Goal: Task Accomplishment & Management: Manage account settings

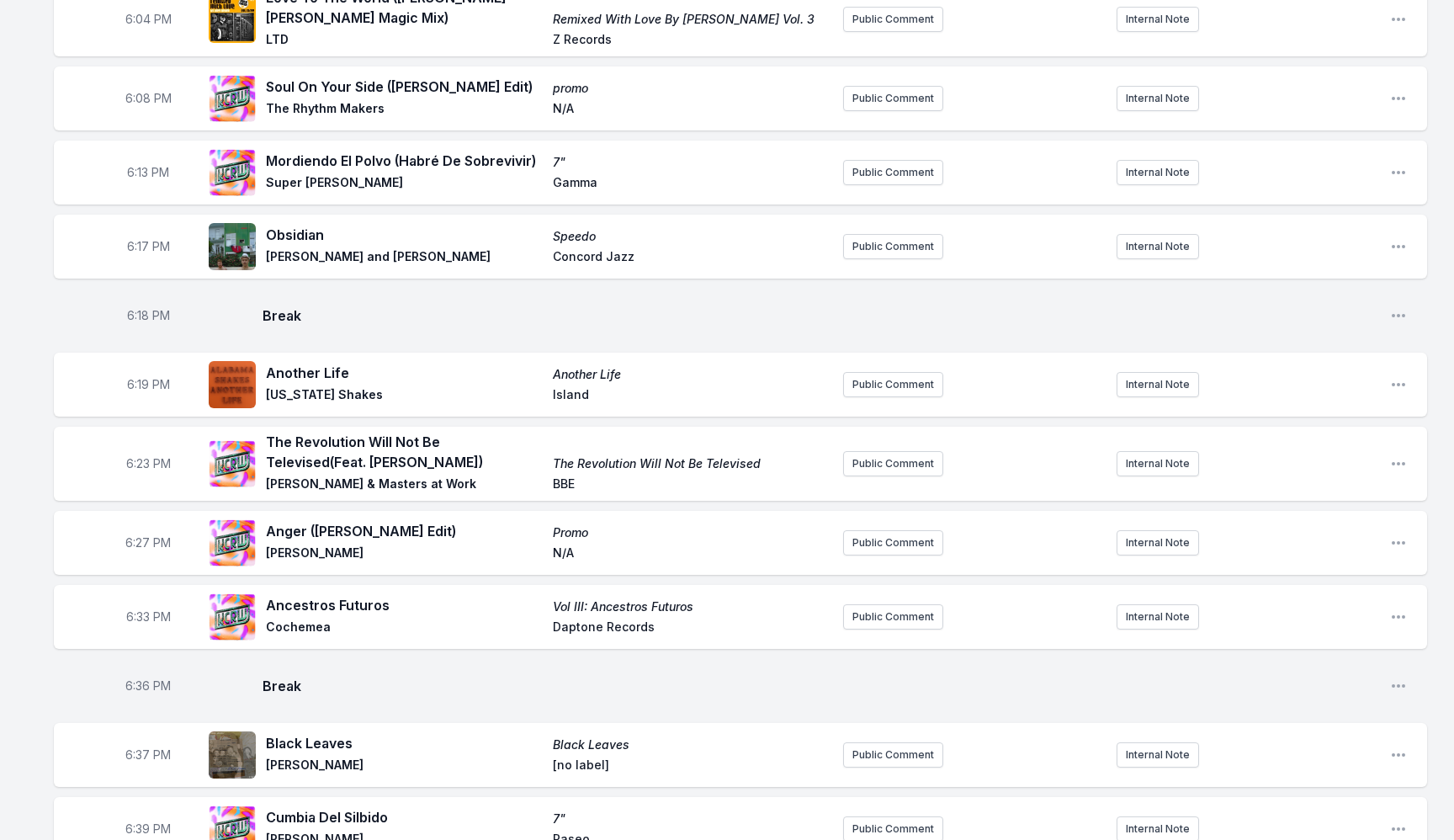
scroll to position [257, 0]
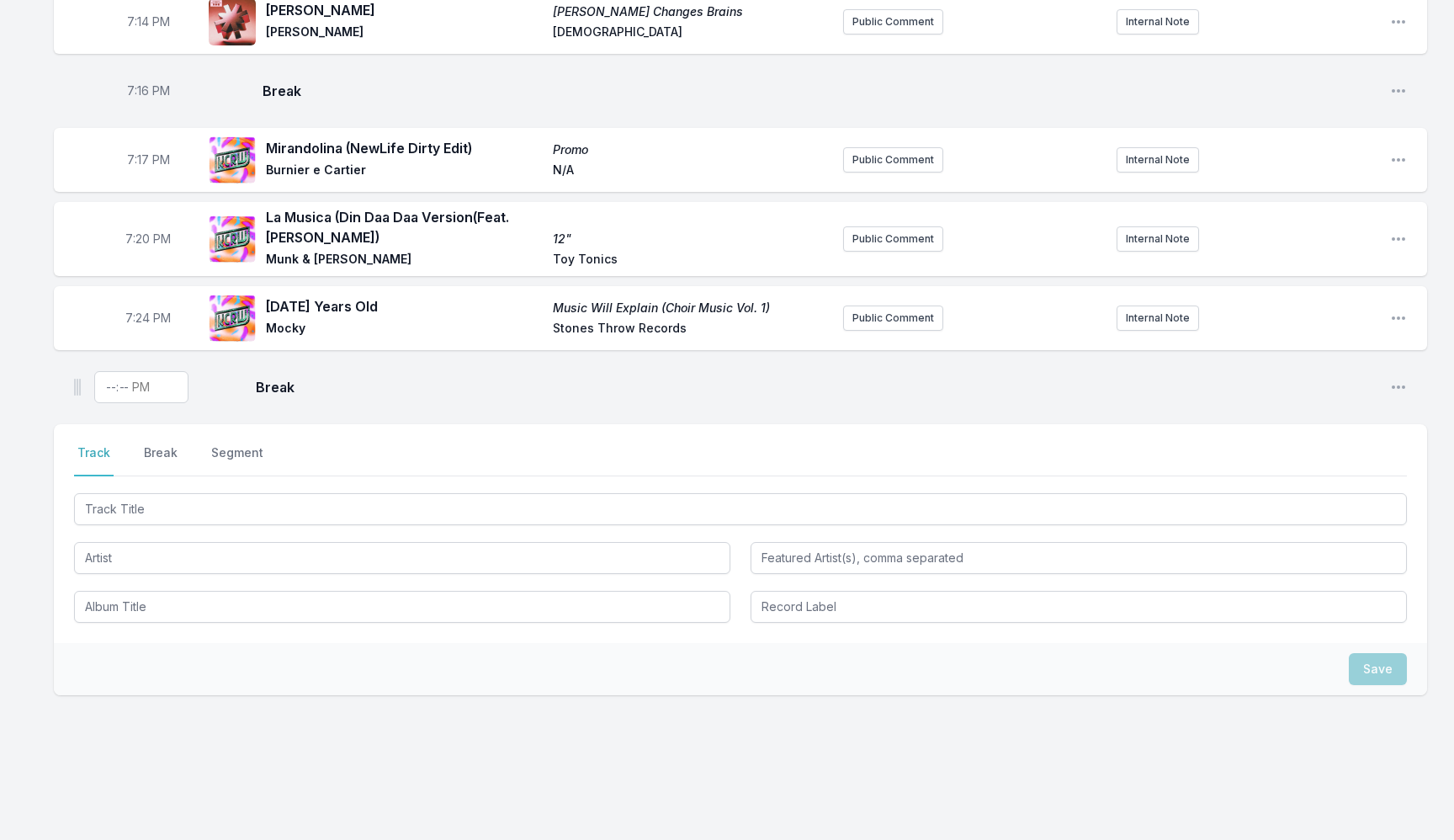
scroll to position [1888, 0]
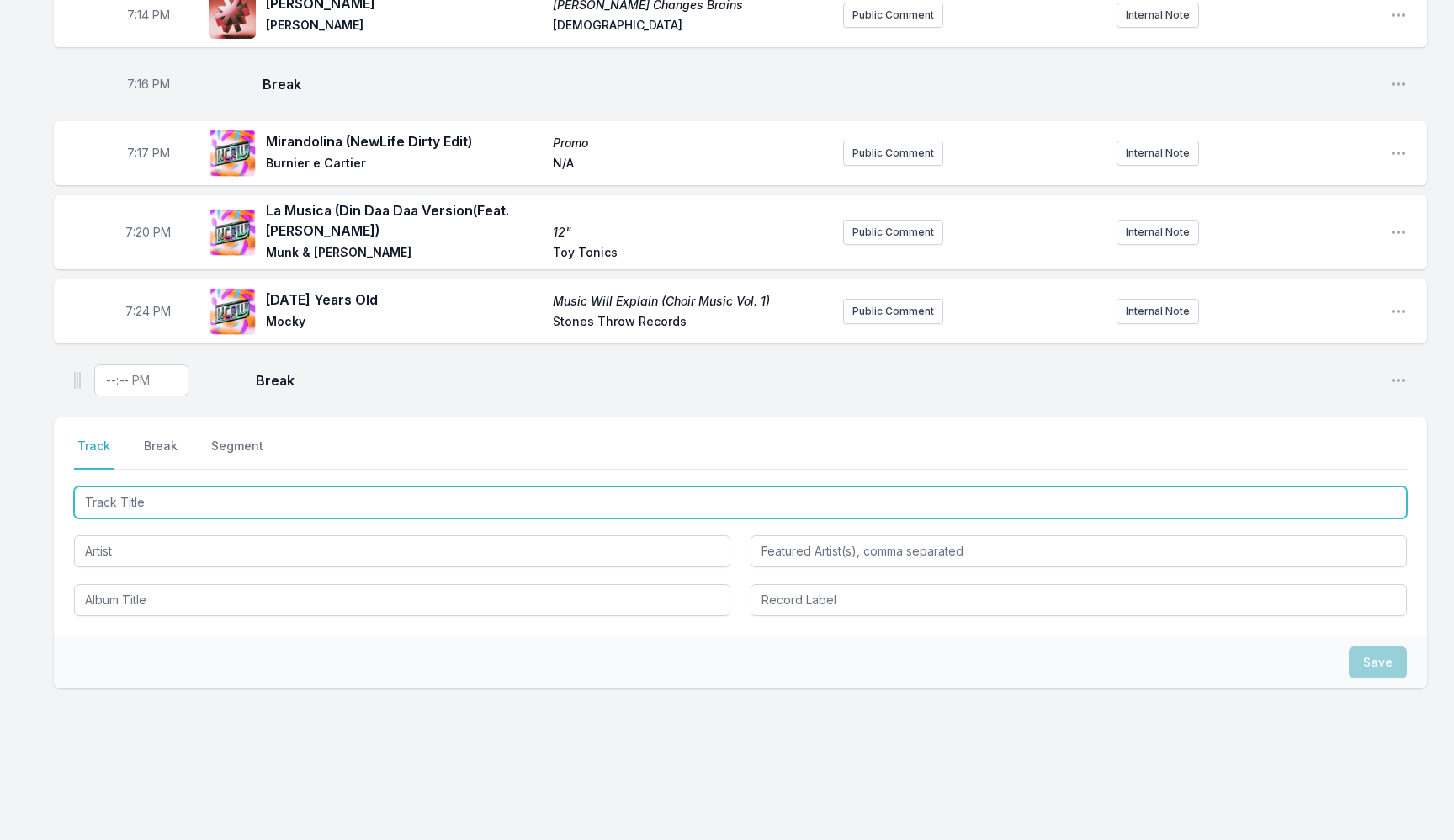
click at [173, 502] on input "Track Title" at bounding box center [741, 502] width 1333 height 32
paste input "Keep An Eye On Summer (Beach Boys Cover)"
type input "Keep An Eye On Summer (Beach Boys Cover)"
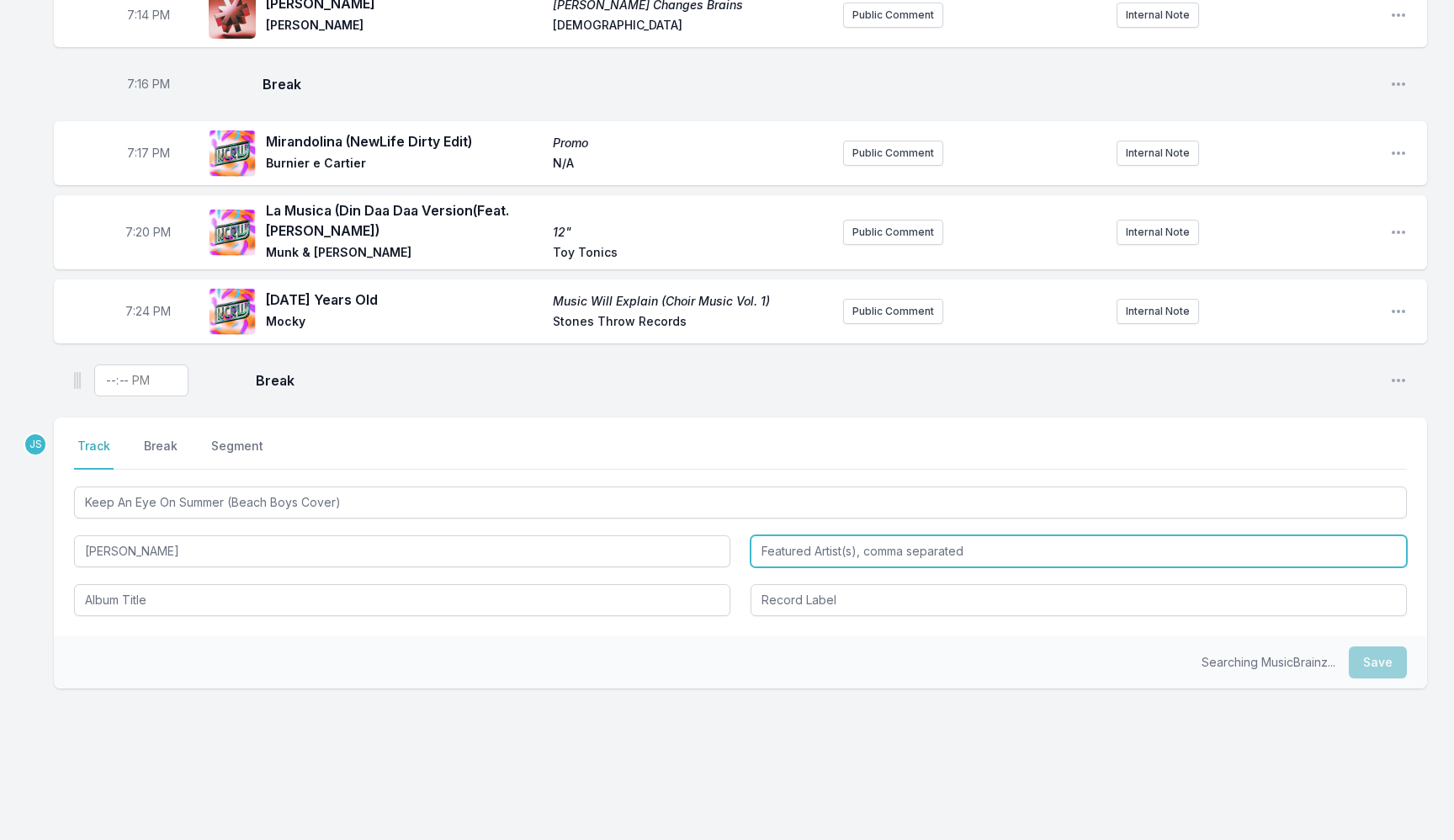
type input "Jacob Collier"
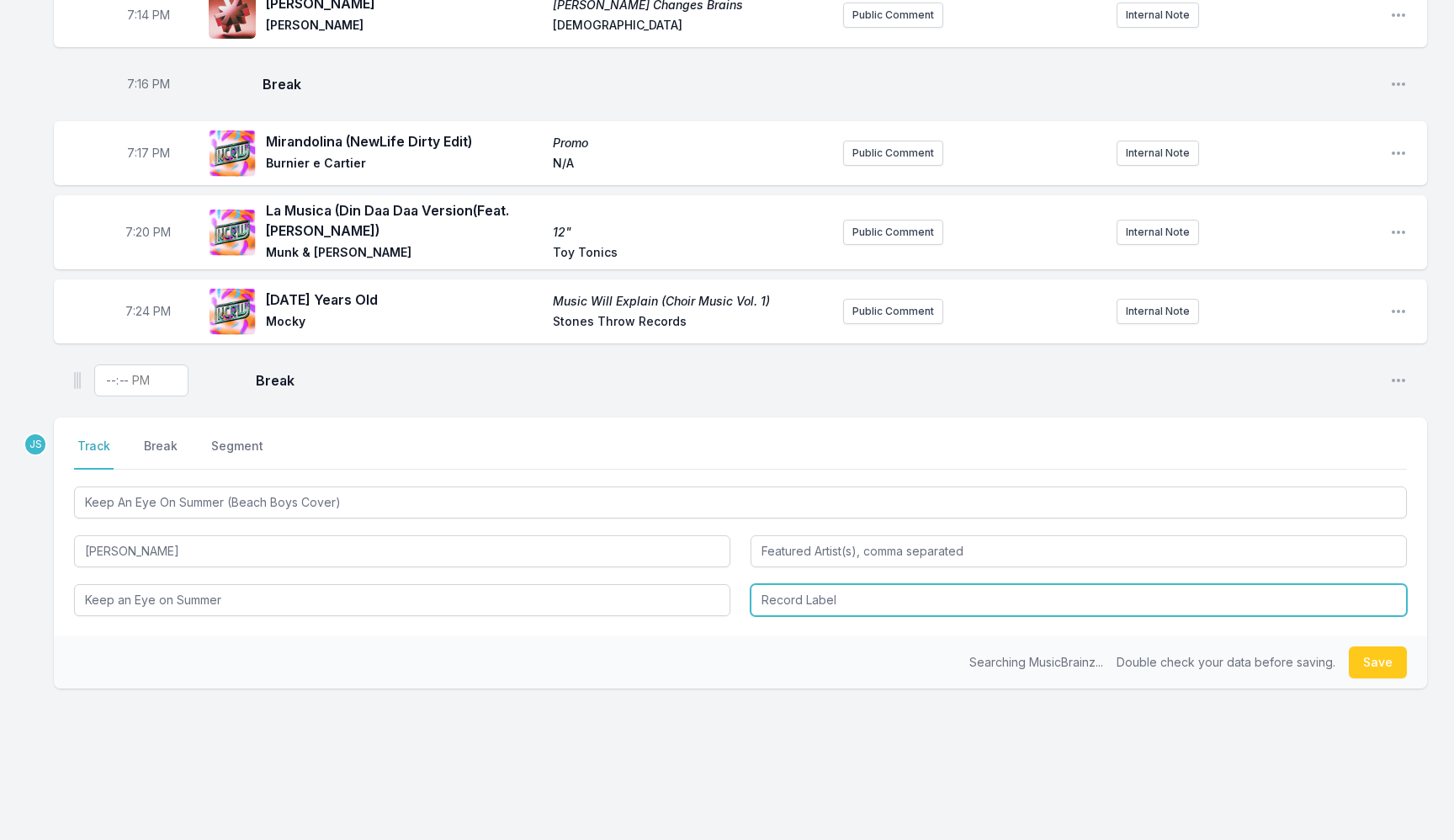
type input "Keep an Eye on Summer"
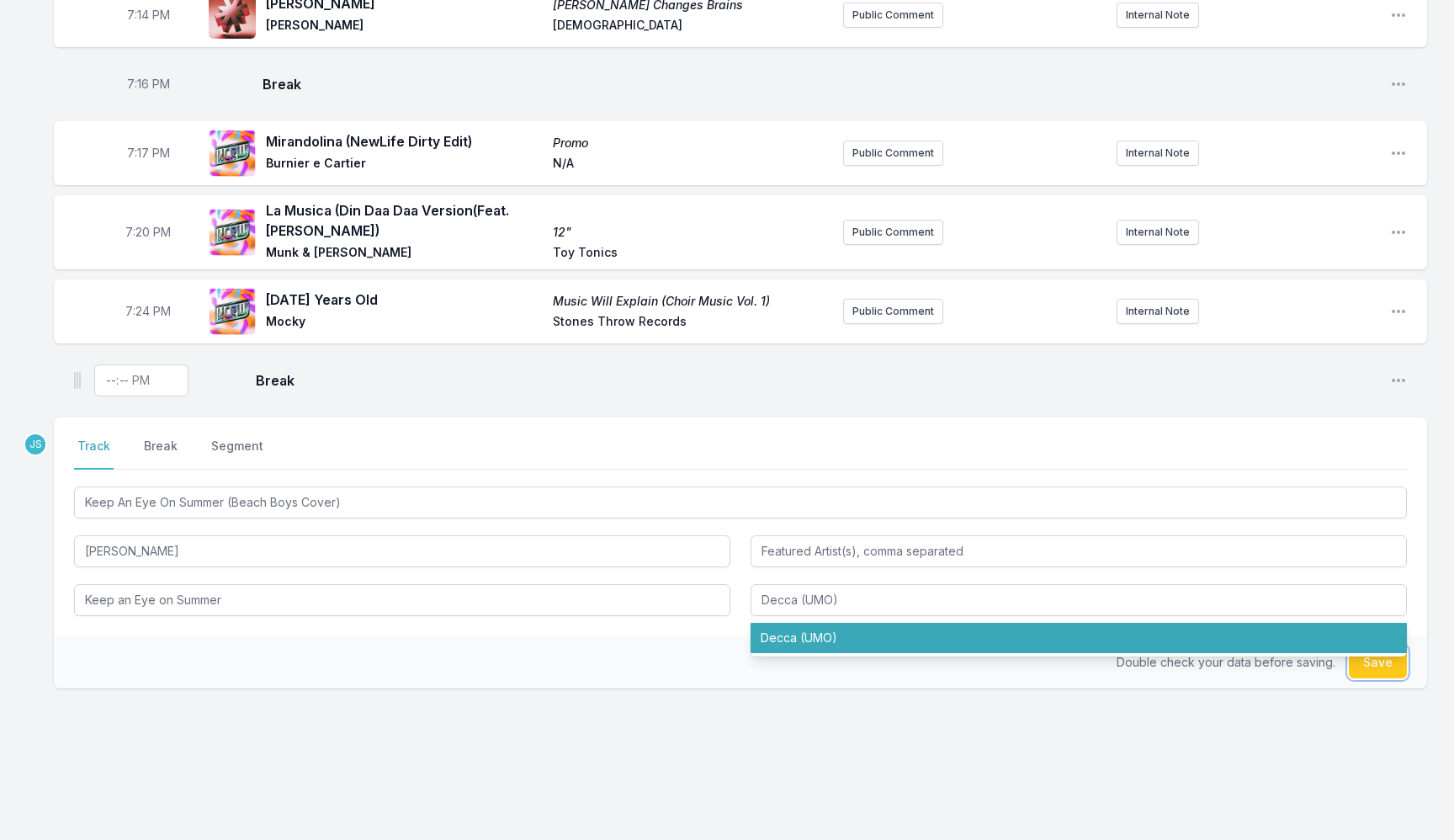
type input "Decca (UMO)"
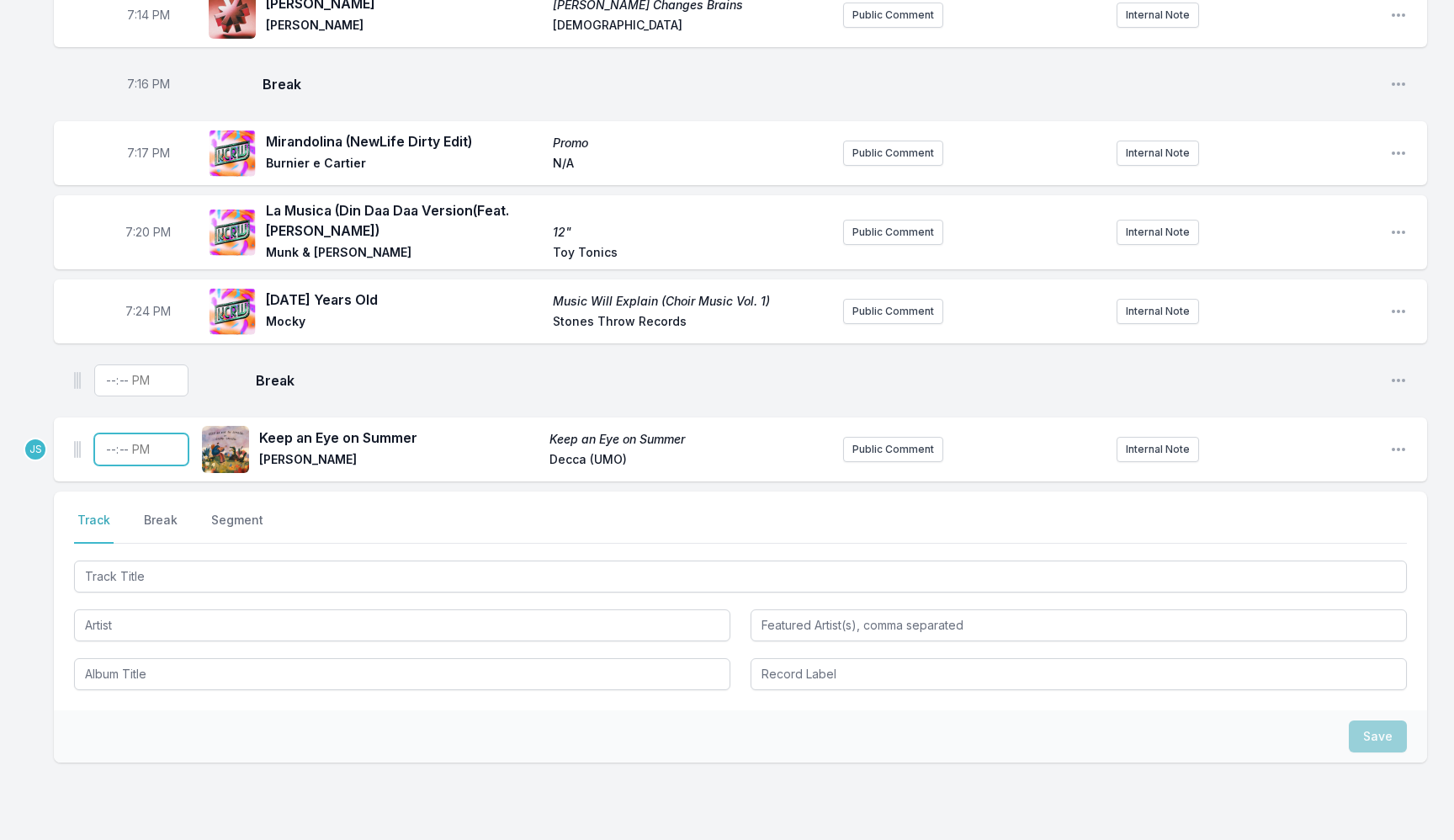
click at [113, 450] on input "Timestamp" at bounding box center [141, 449] width 94 height 32
type input "19:26"
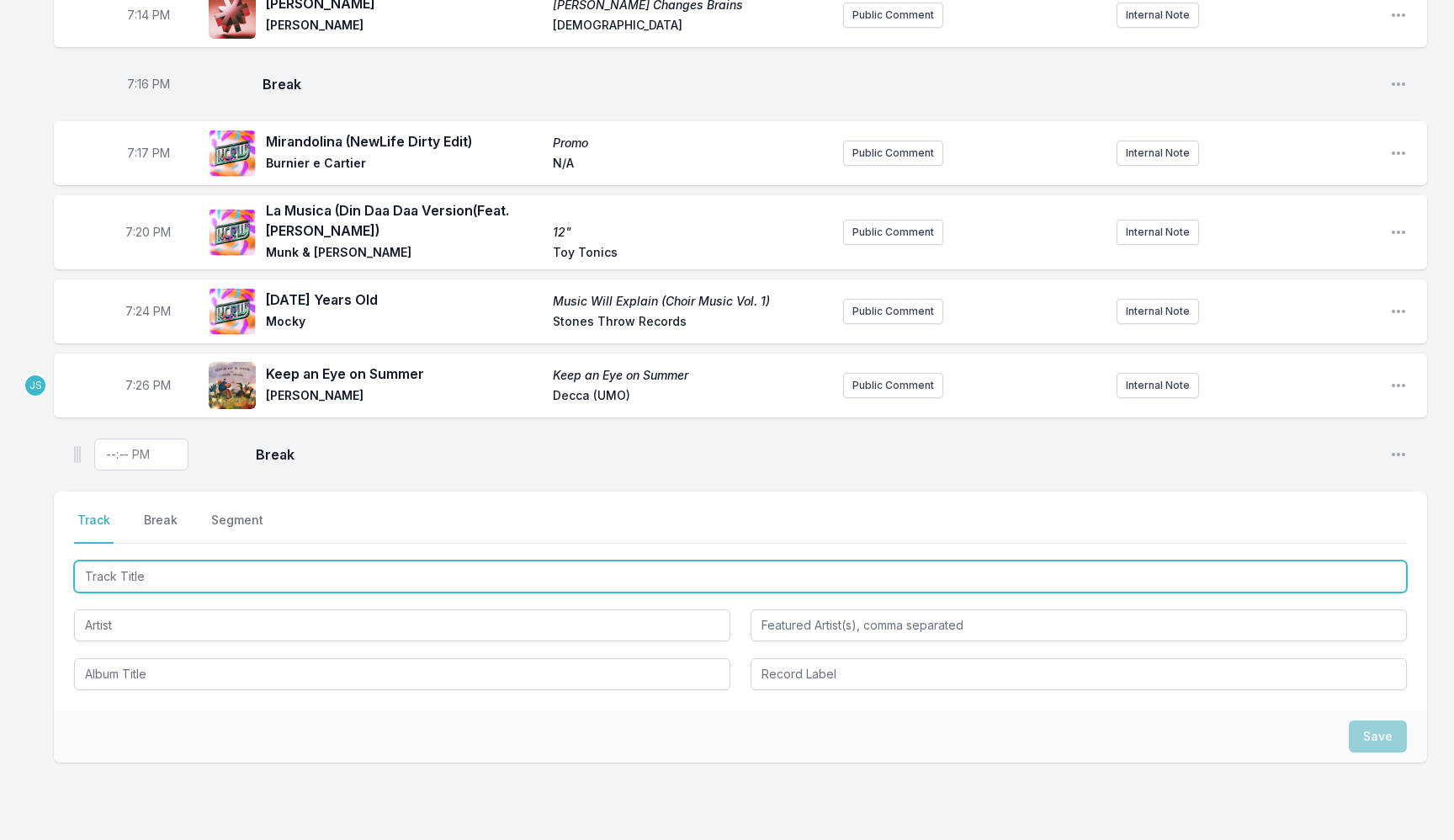
click at [104, 576] on input "Track Title" at bounding box center [741, 576] width 1333 height 32
type input "What Is And What Should Never Be (Ole Smokey Acoustic Edit)"
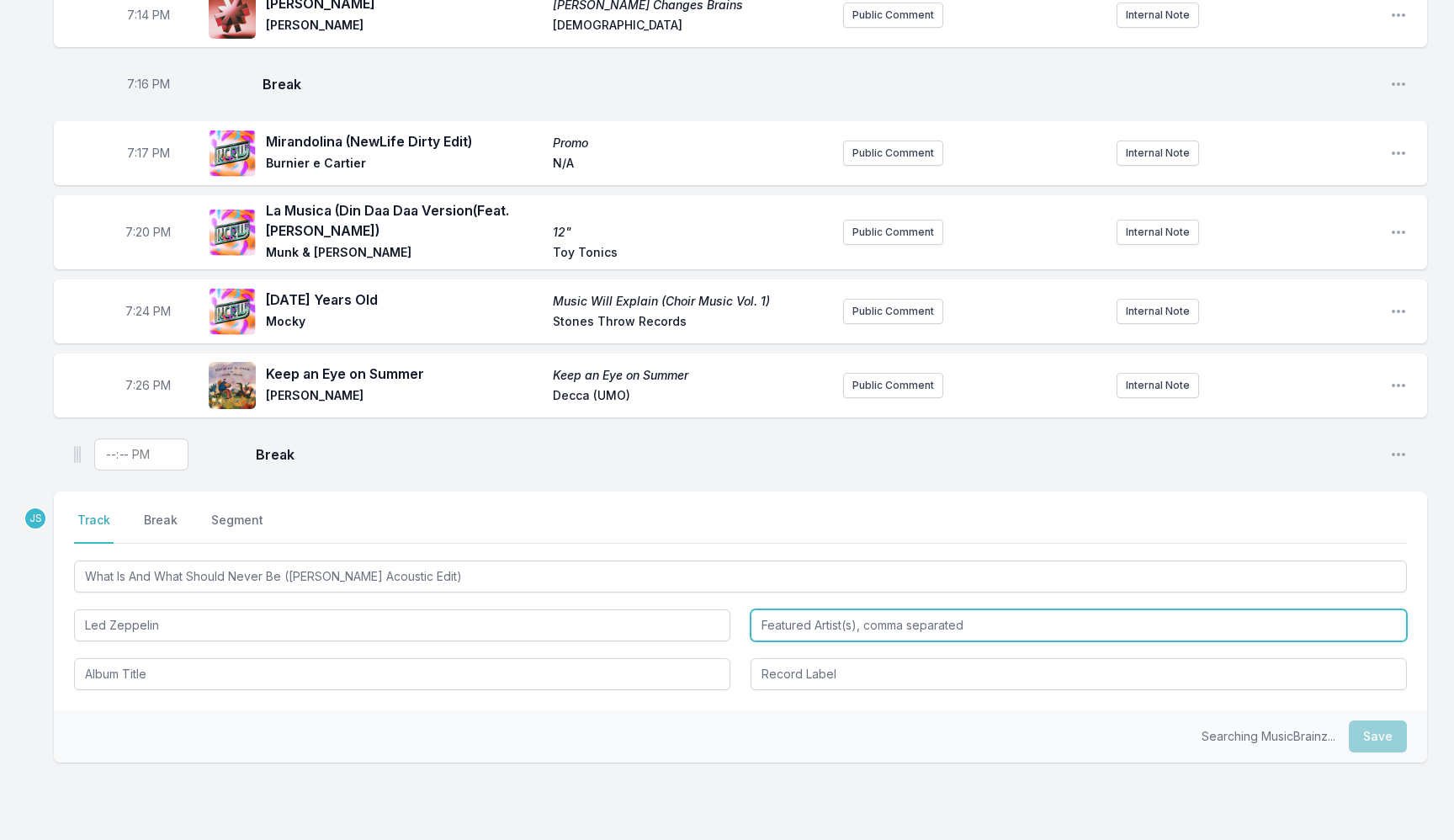
type input "Led Zeppelin"
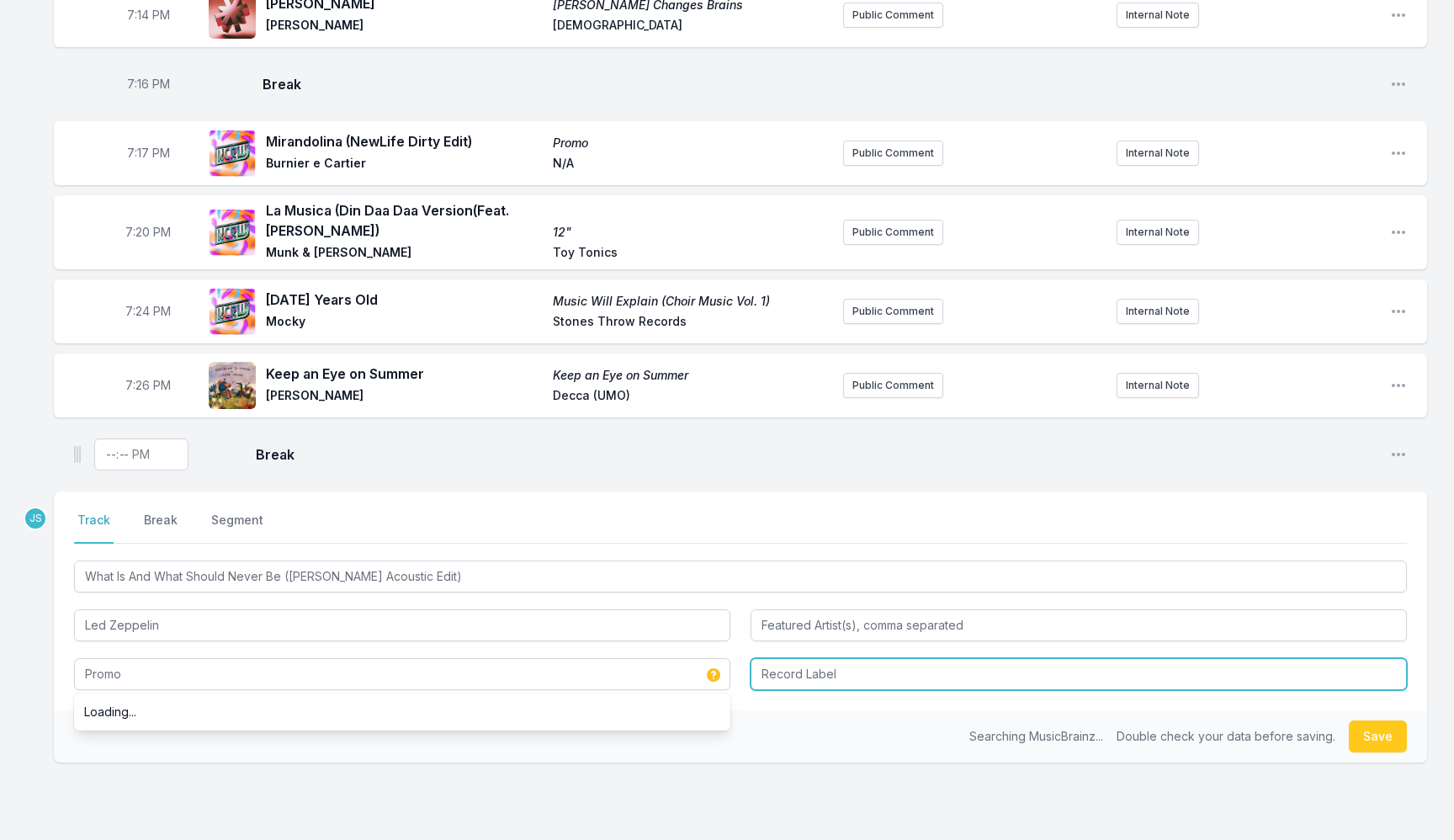
type input "Promo"
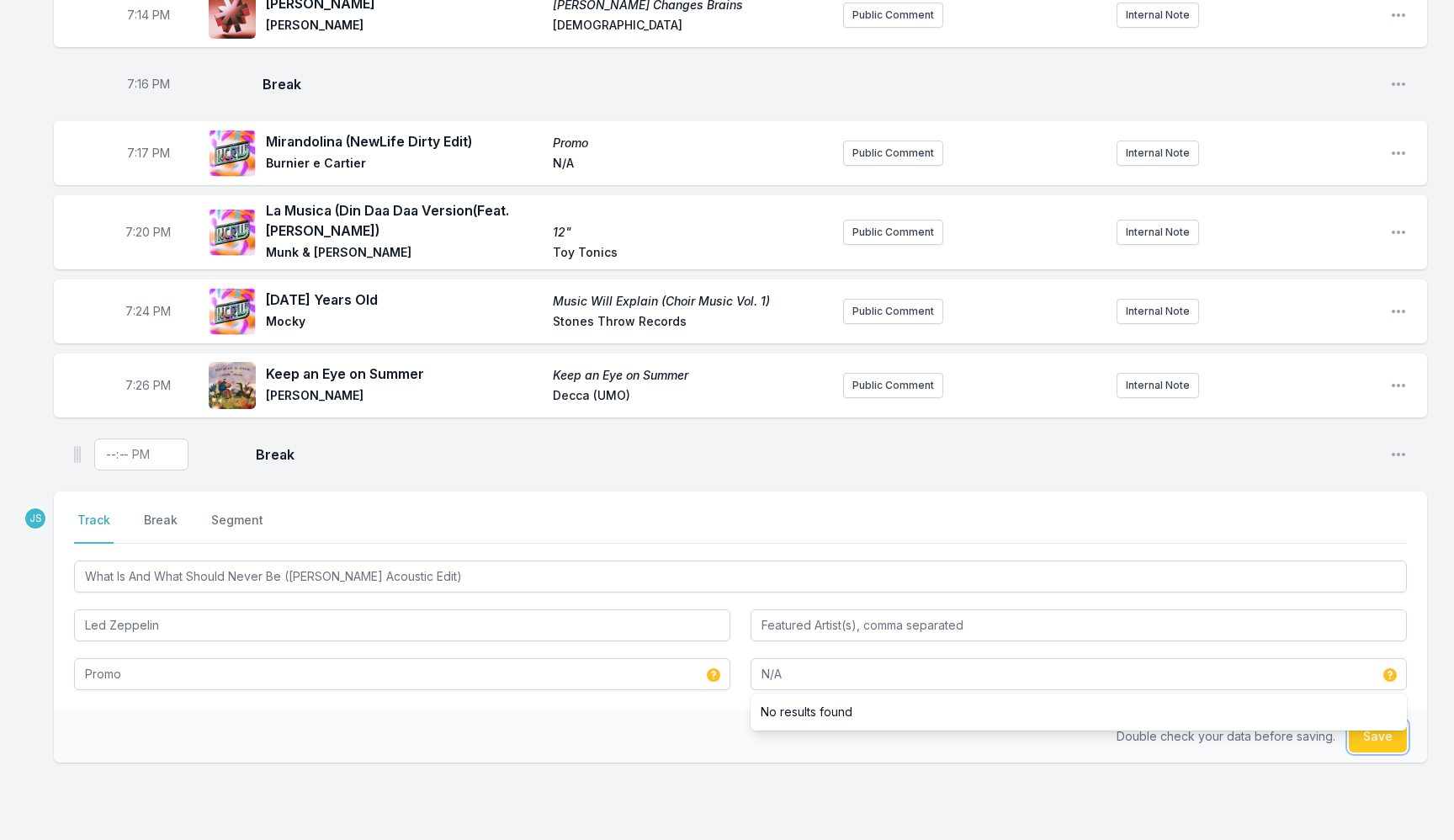
type input "N/A"
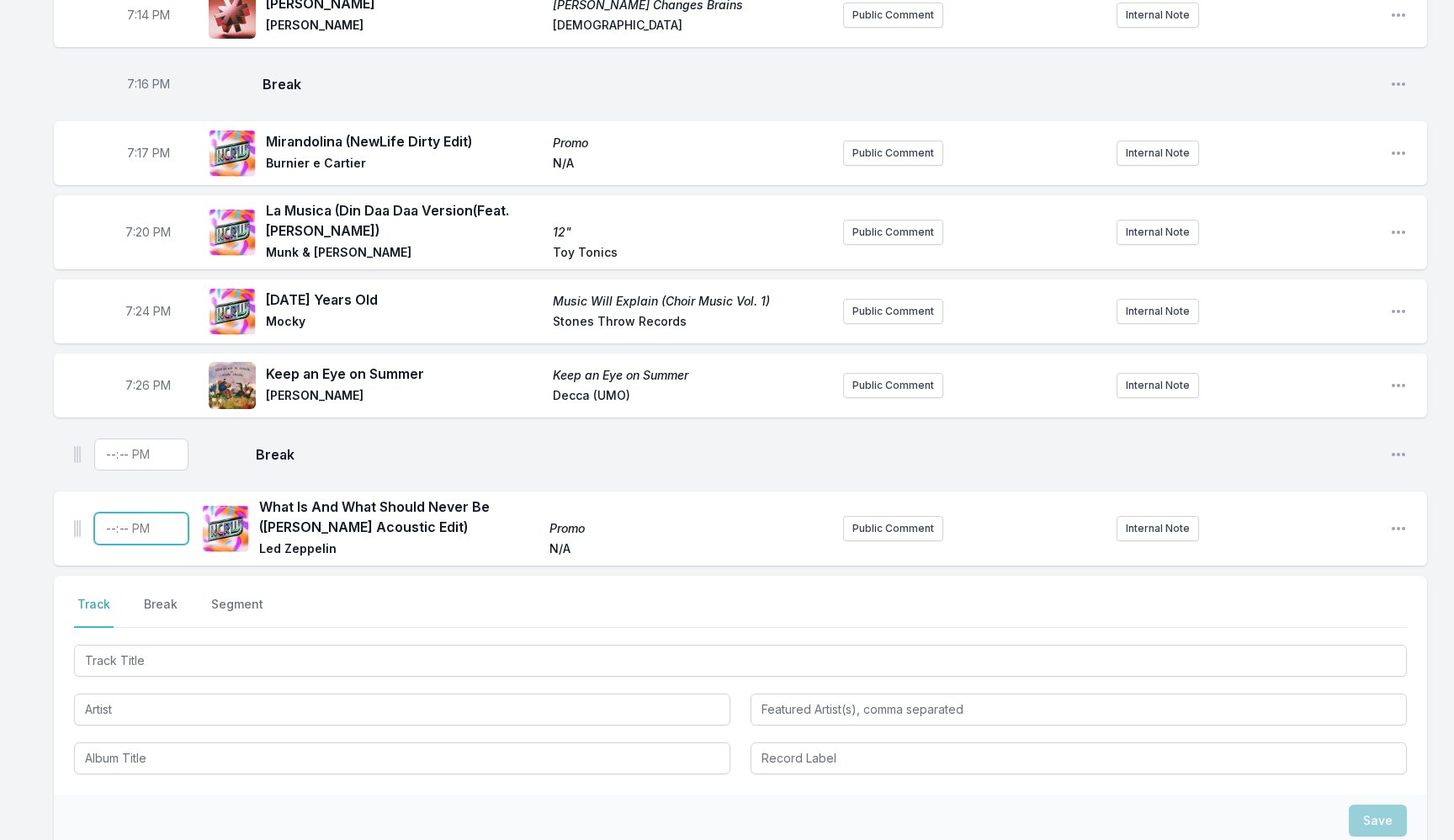
click at [111, 518] on input "Timestamp" at bounding box center [141, 528] width 94 height 32
type input "19:28"
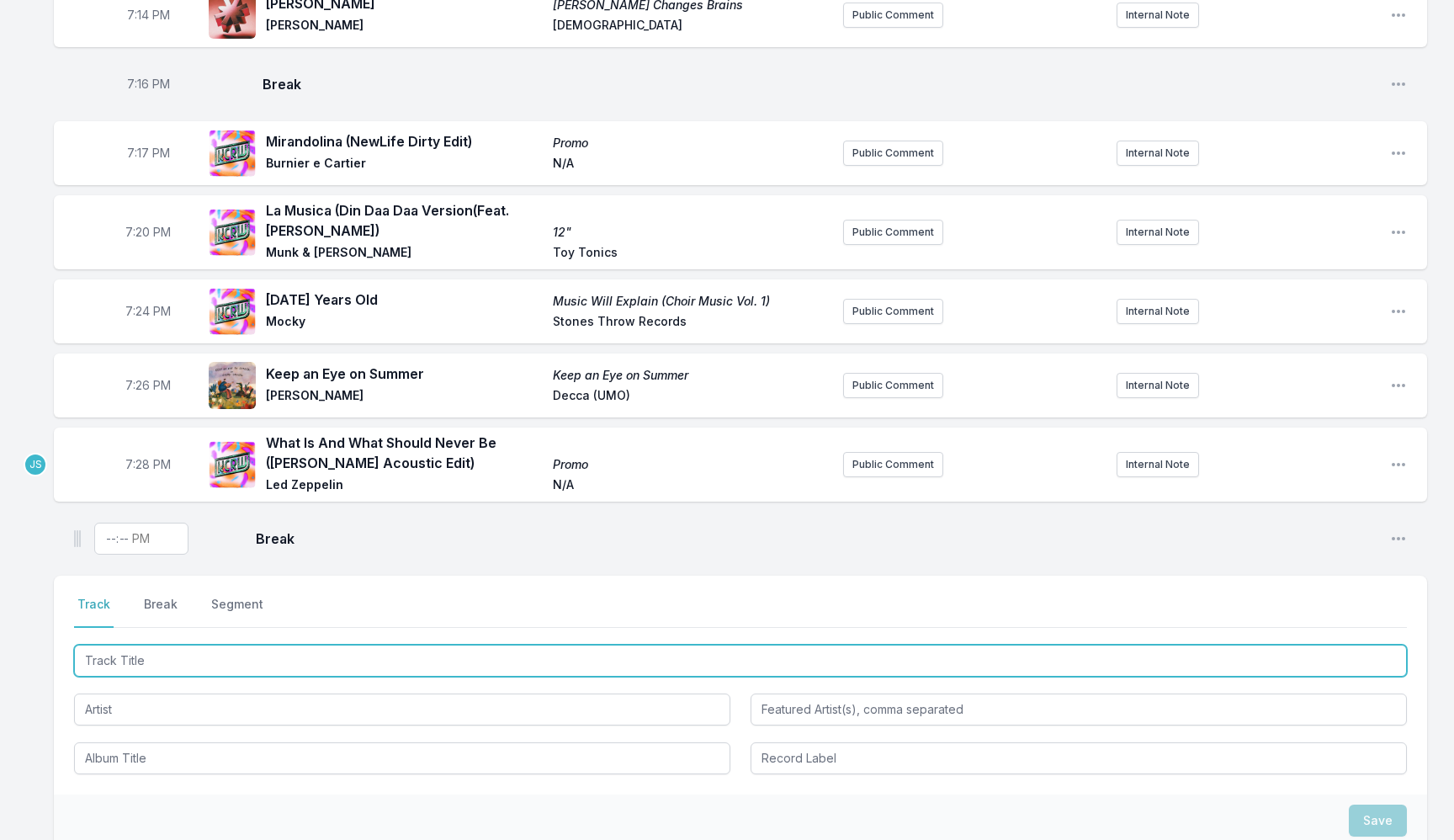
click at [243, 650] on input "Track Title" at bounding box center [741, 660] width 1333 height 32
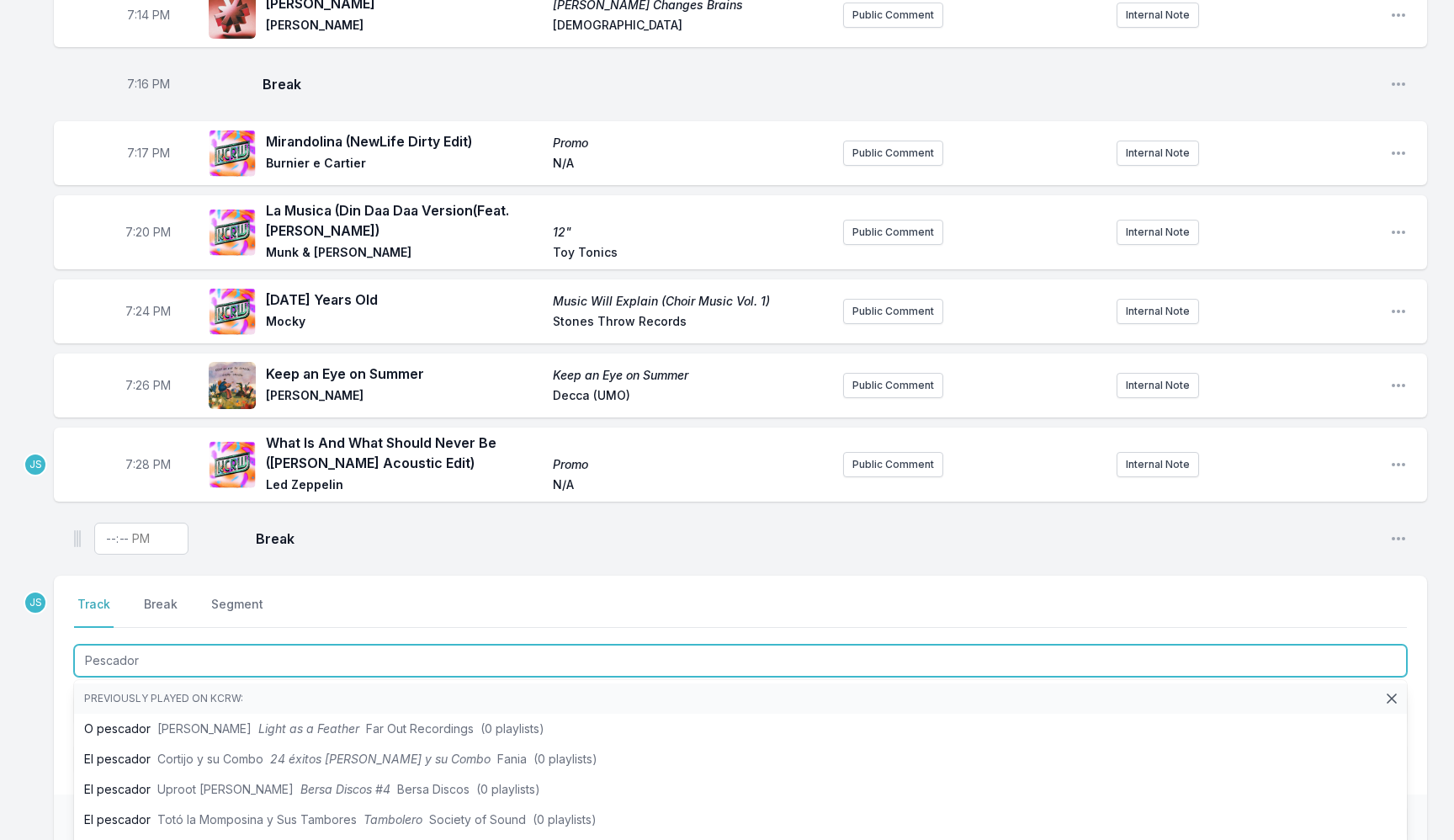
type input "Pescador"
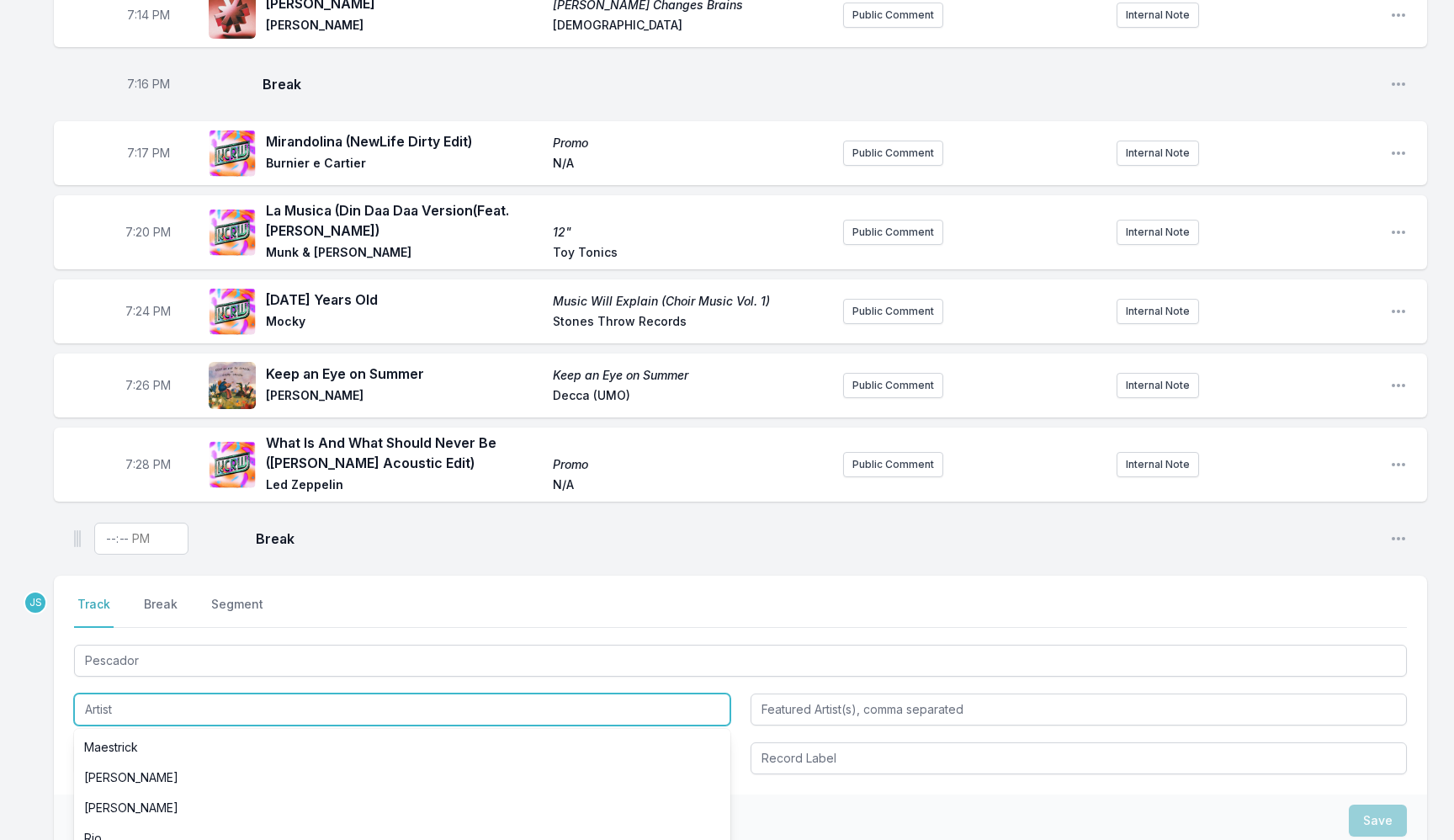
paste input "Cotovia Twin"
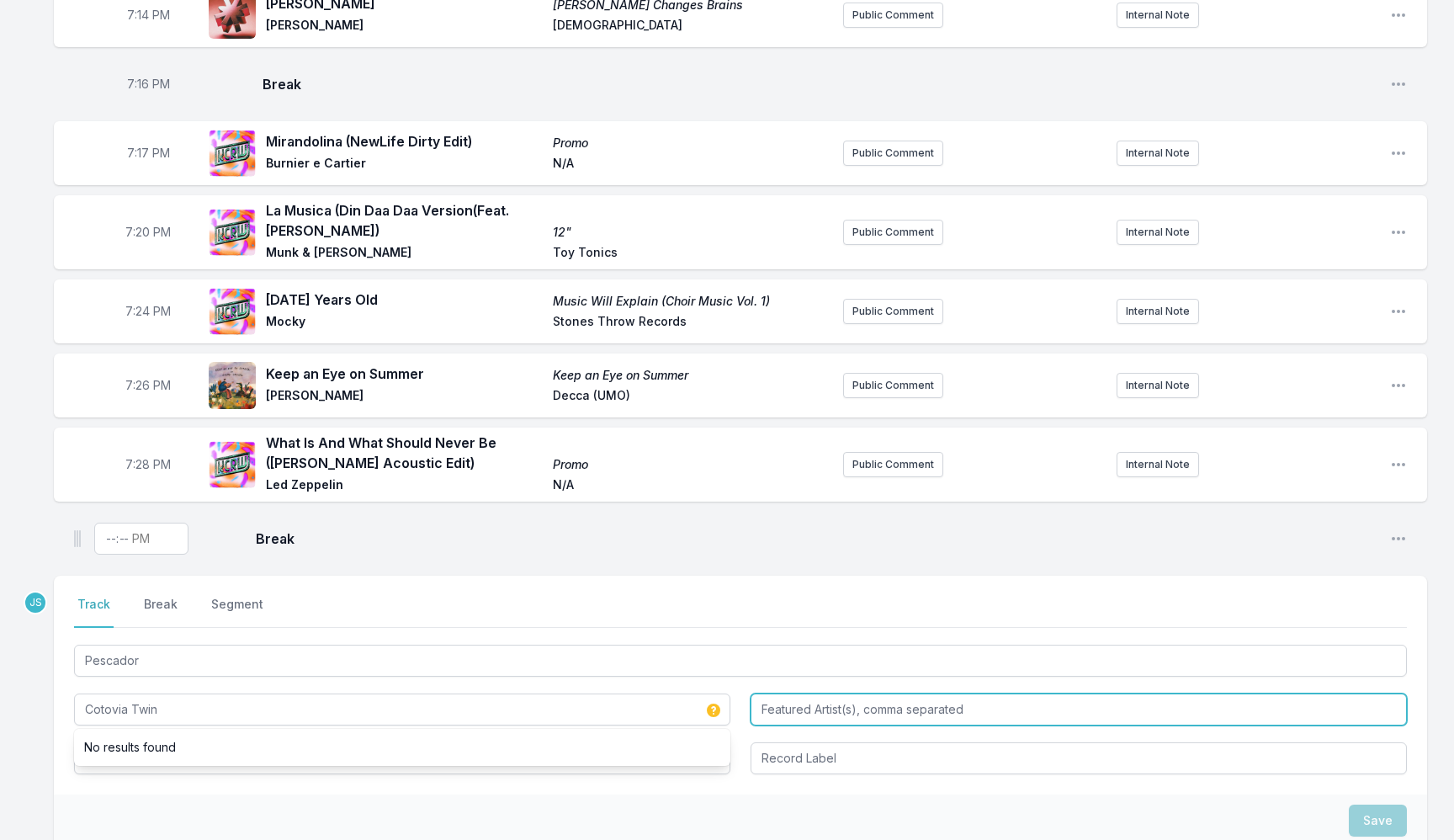
type input "Cotovia Twin"
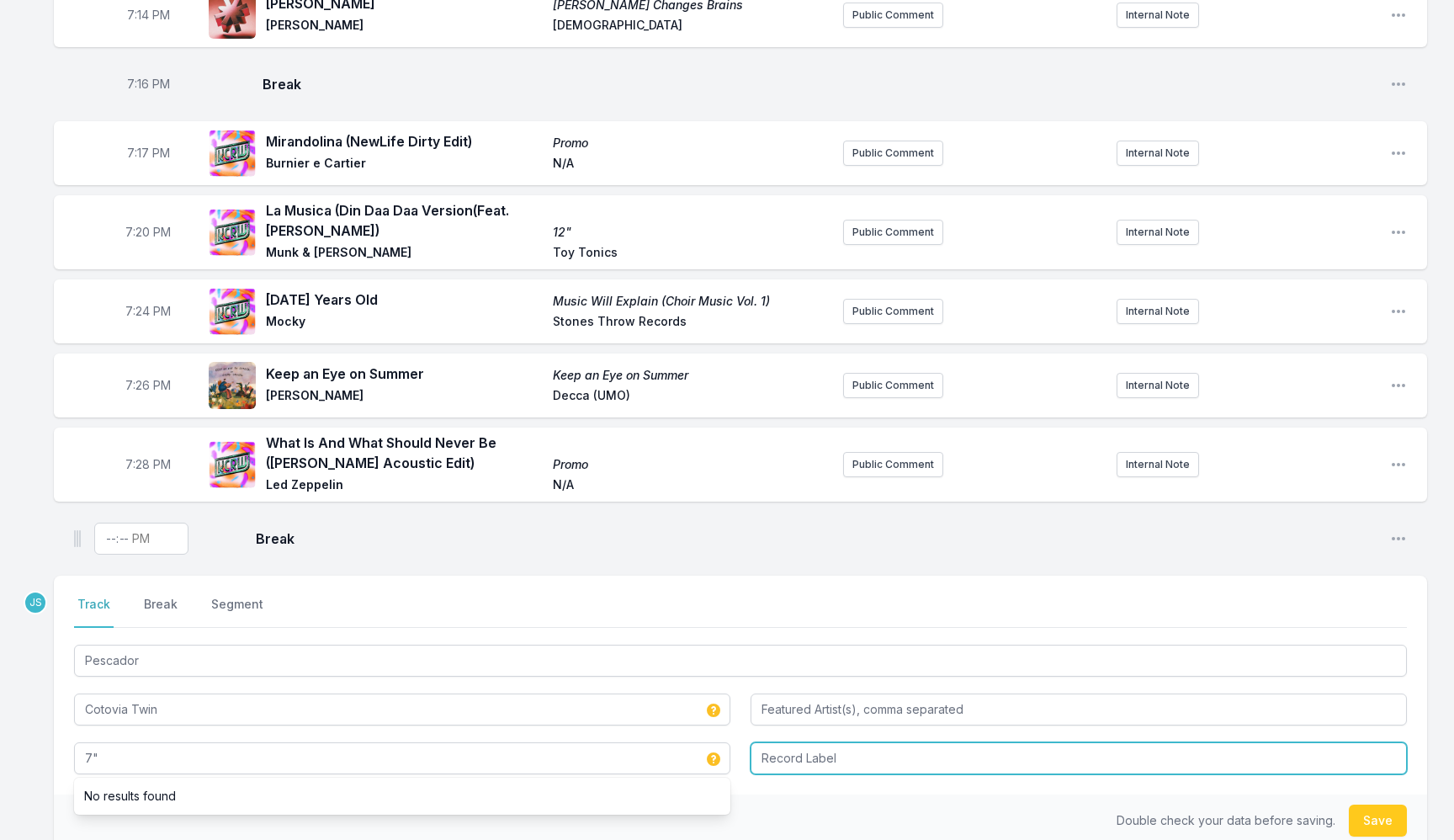
type input "7""
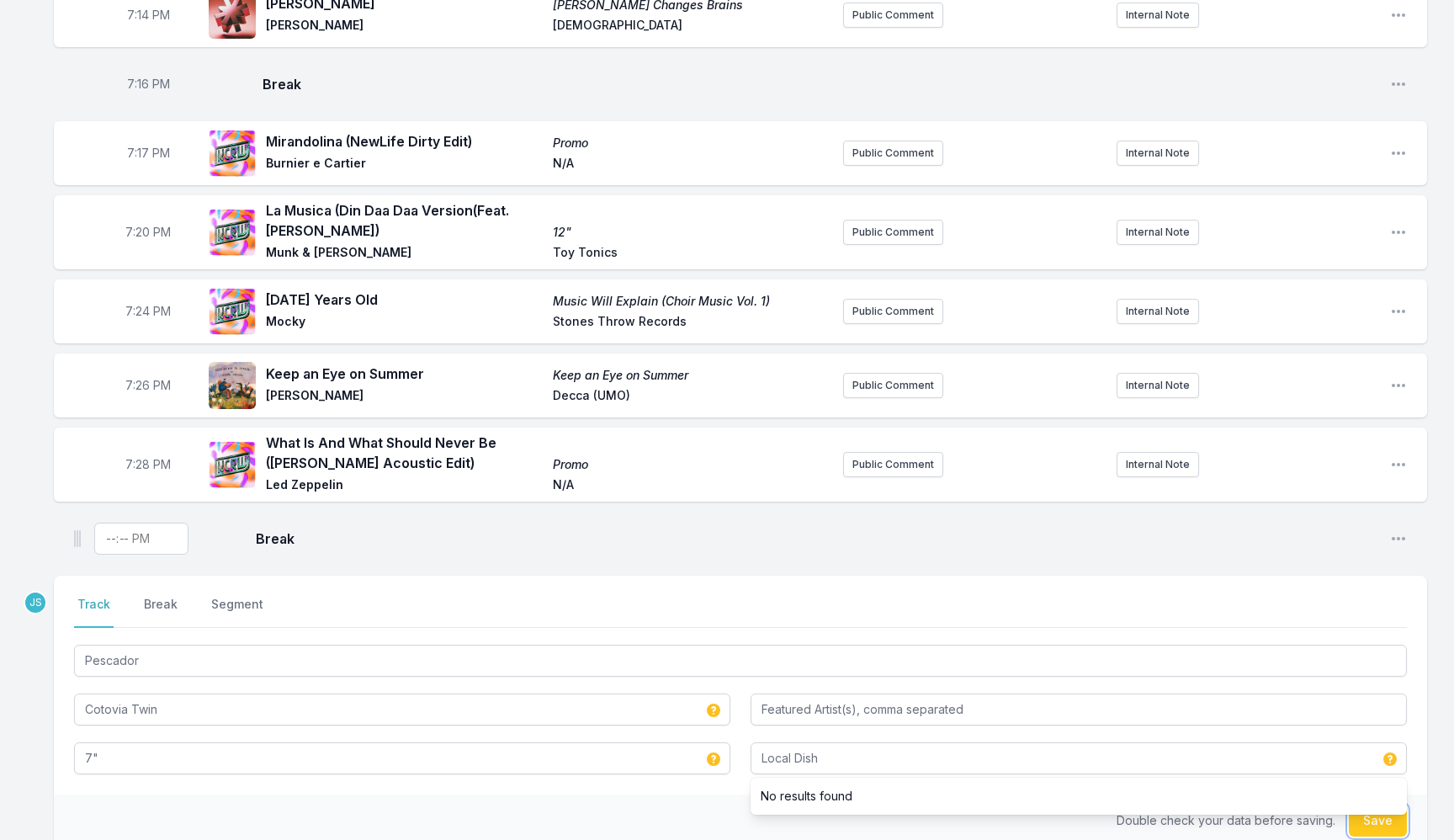
type input "Local Dish"
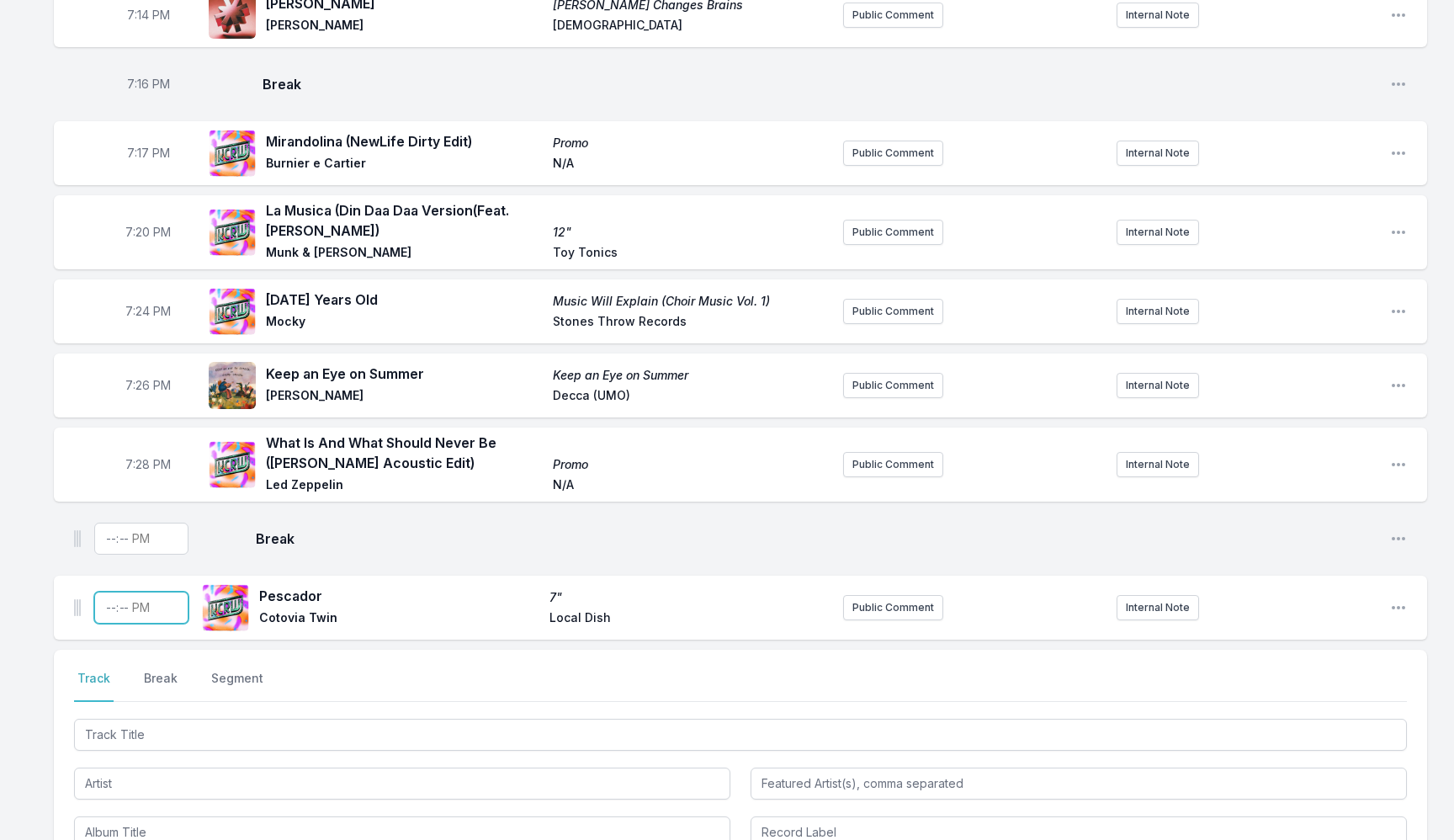
click at [115, 597] on input "Timestamp" at bounding box center [141, 608] width 94 height 32
type input "19:31"
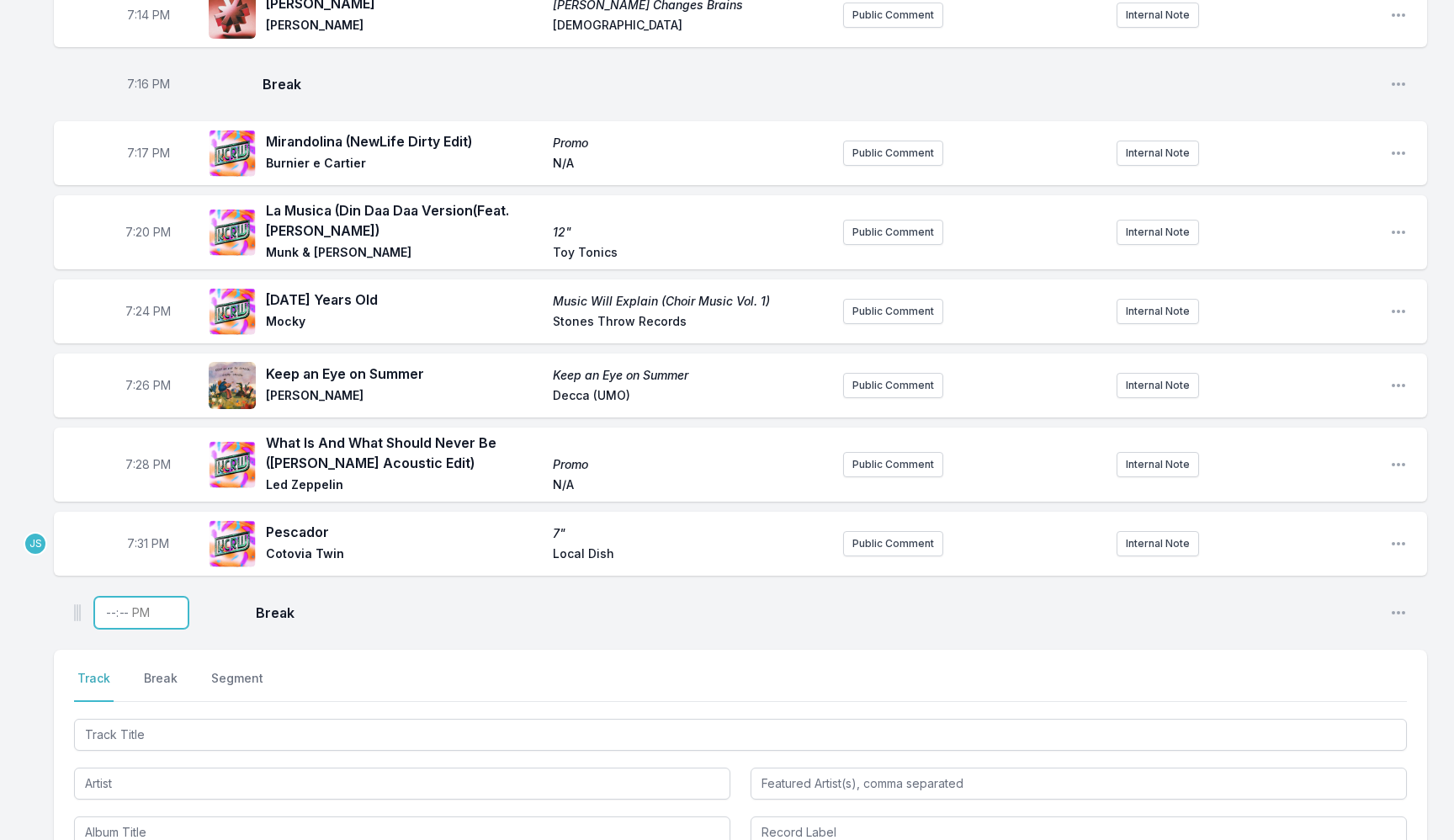
click at [107, 597] on input "Timestamp" at bounding box center [141, 613] width 94 height 32
type input "19:35"
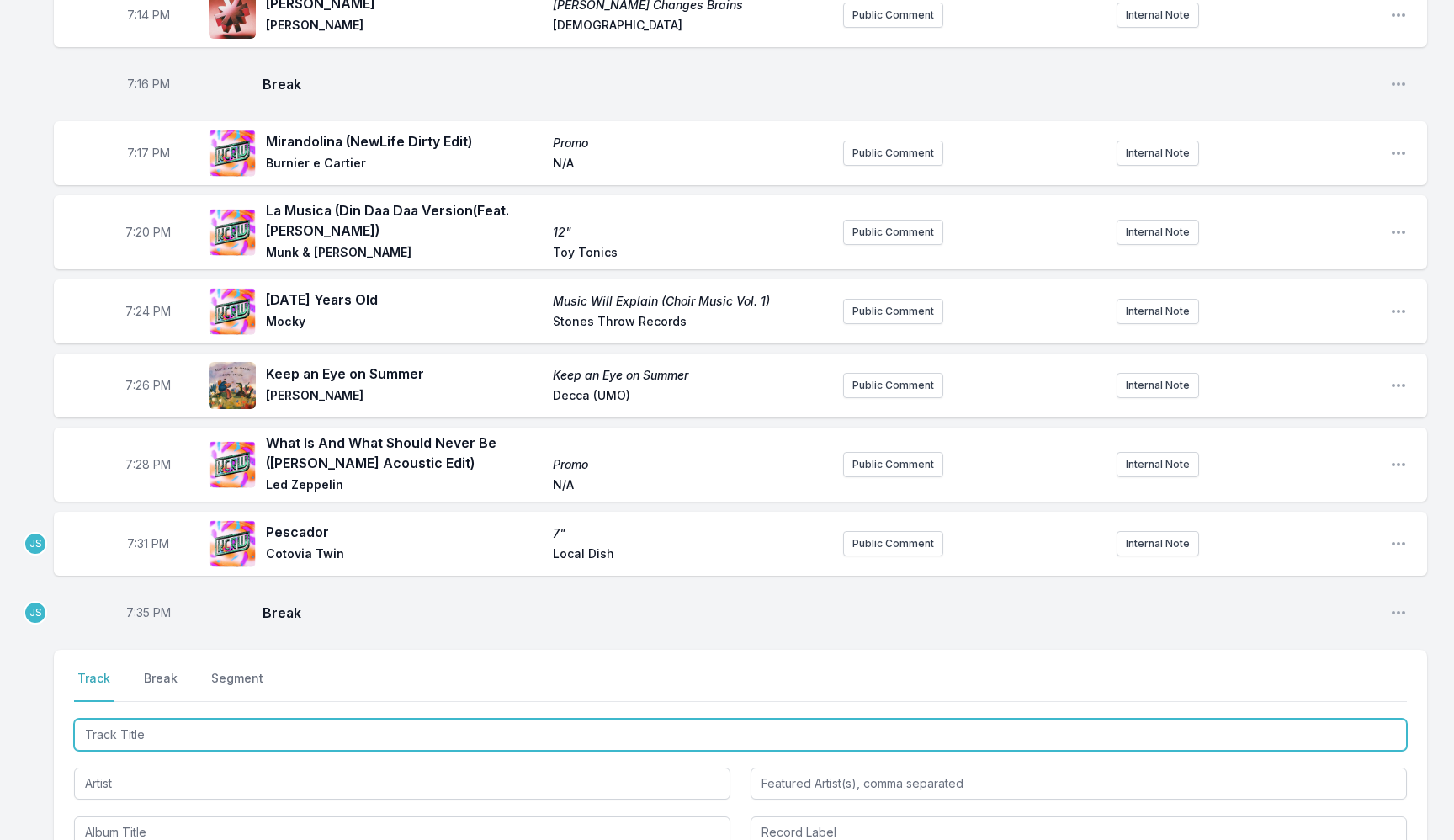
click at [198, 718] on input "Track Title" at bounding box center [741, 734] width 1333 height 32
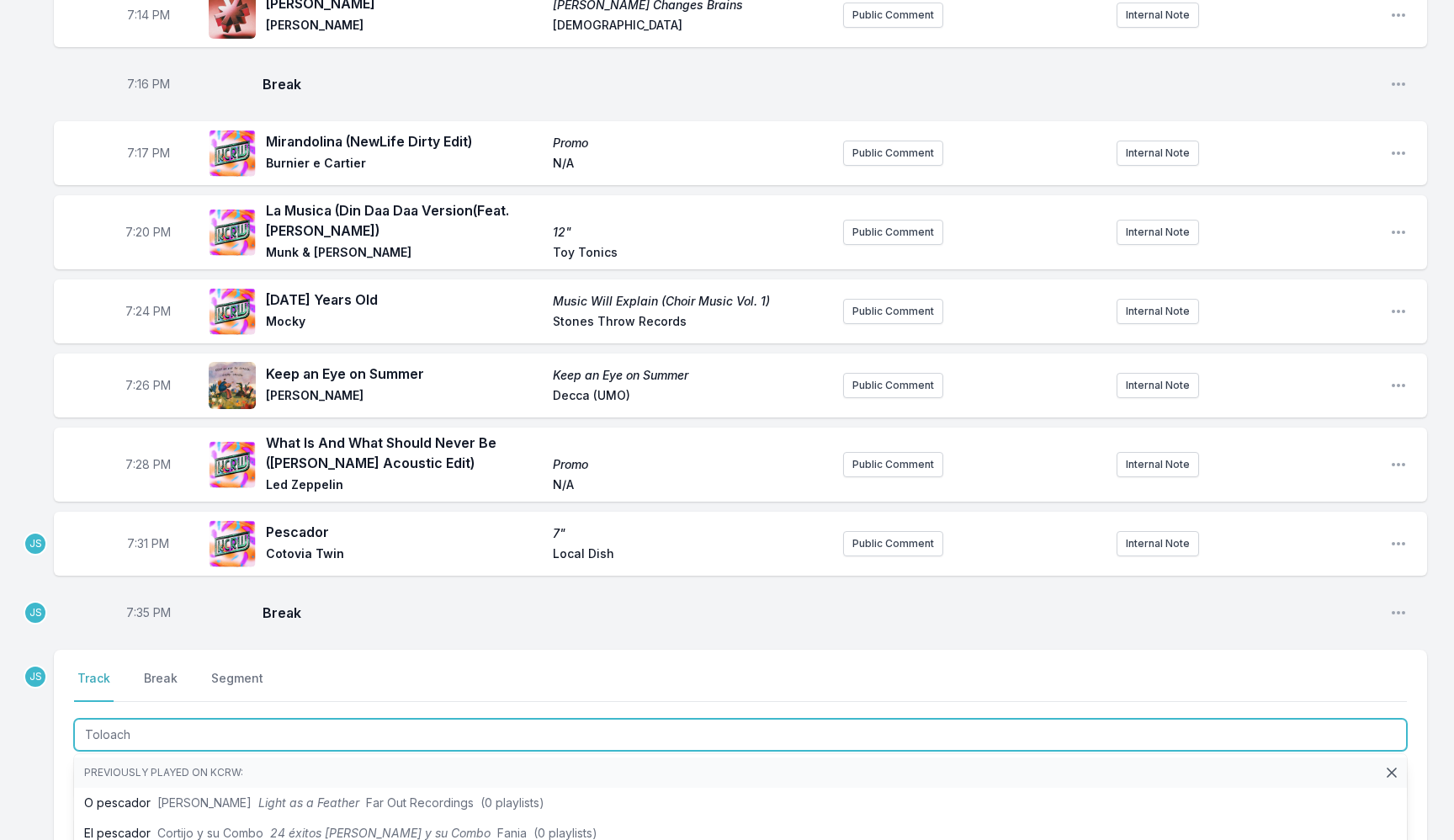
type input "Toloache"
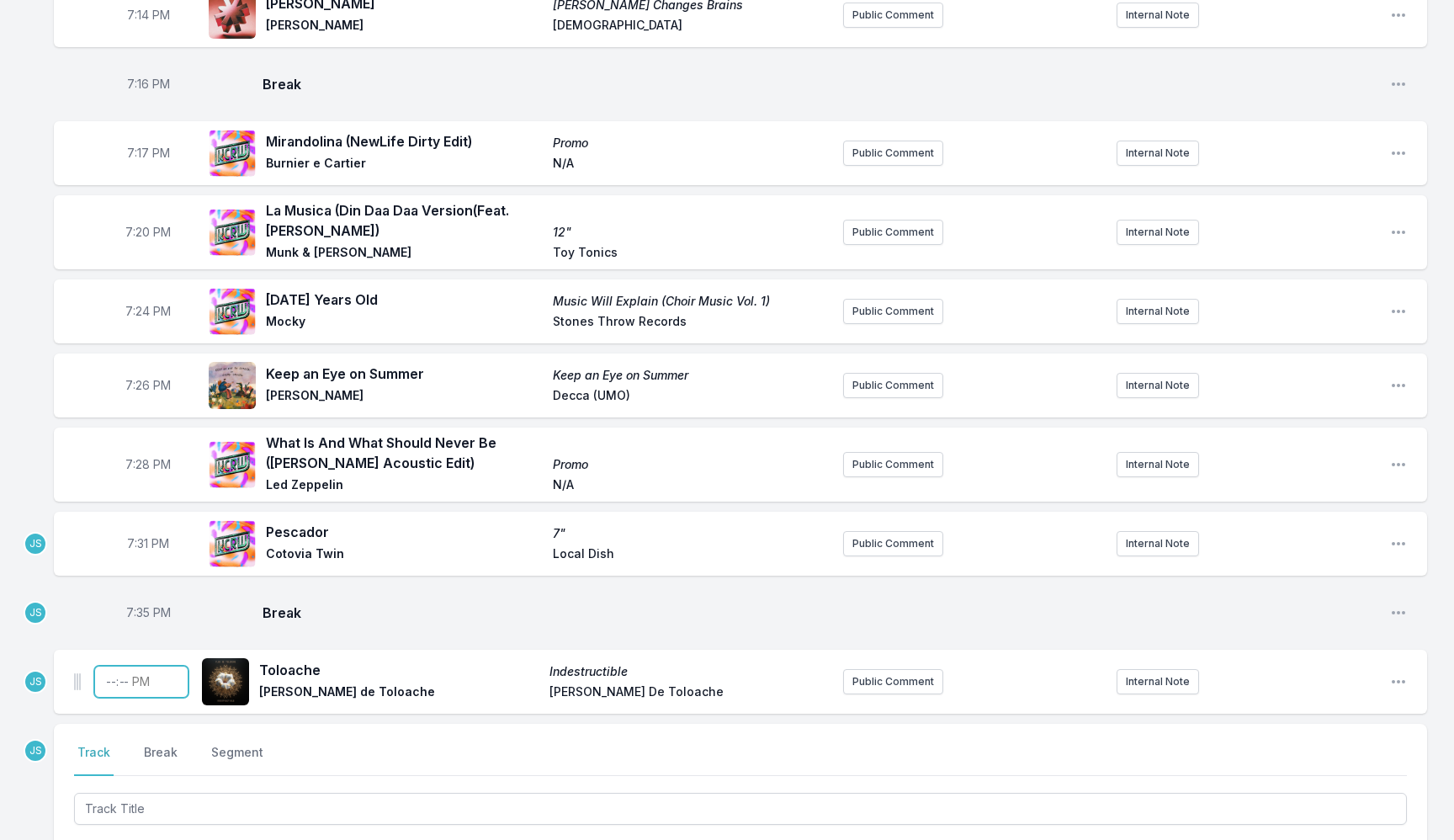
click at [102, 675] on input "Timestamp" at bounding box center [141, 682] width 94 height 32
type input "19:36"
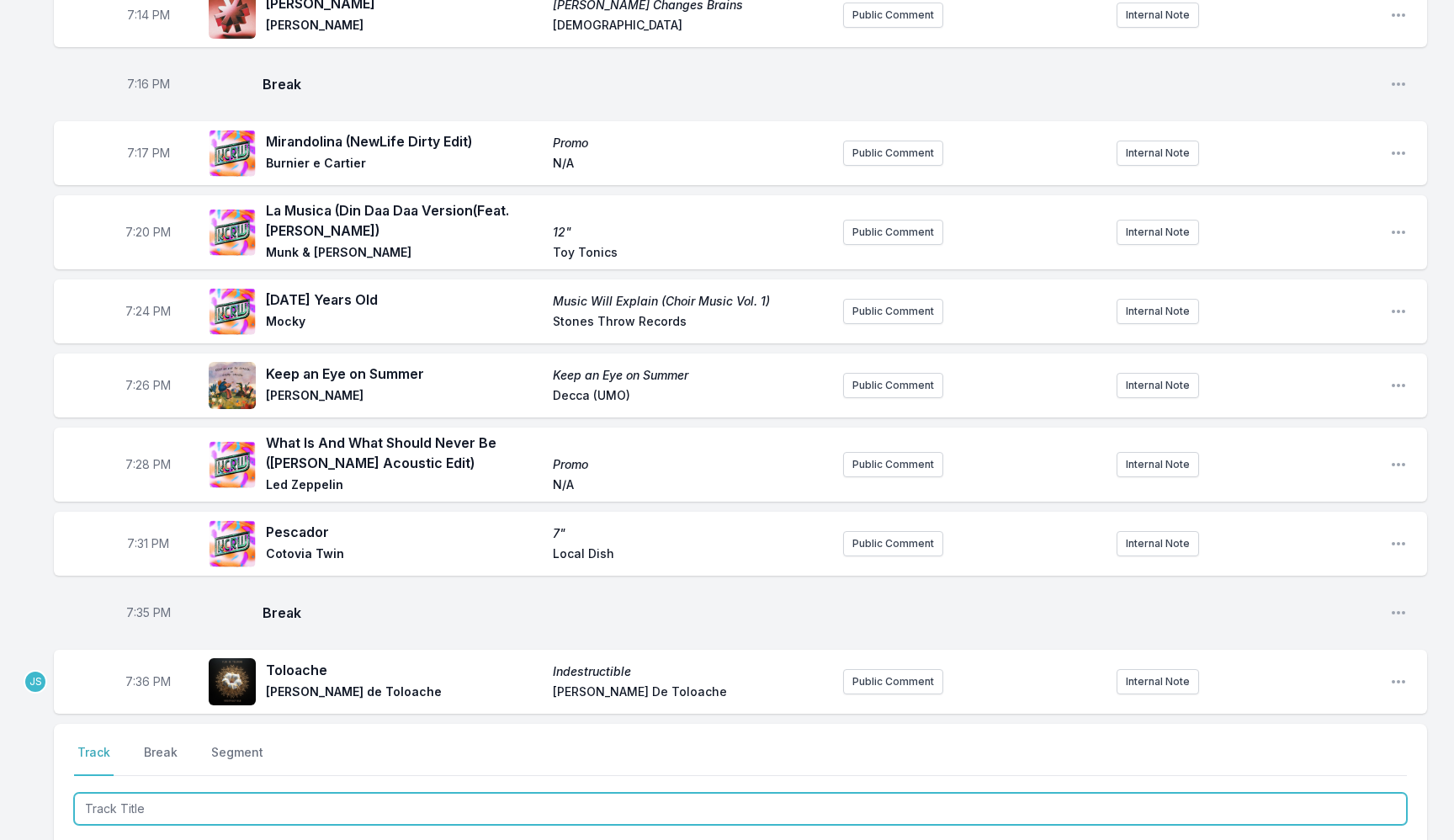
click at [108, 799] on input "Track Title" at bounding box center [741, 808] width 1333 height 32
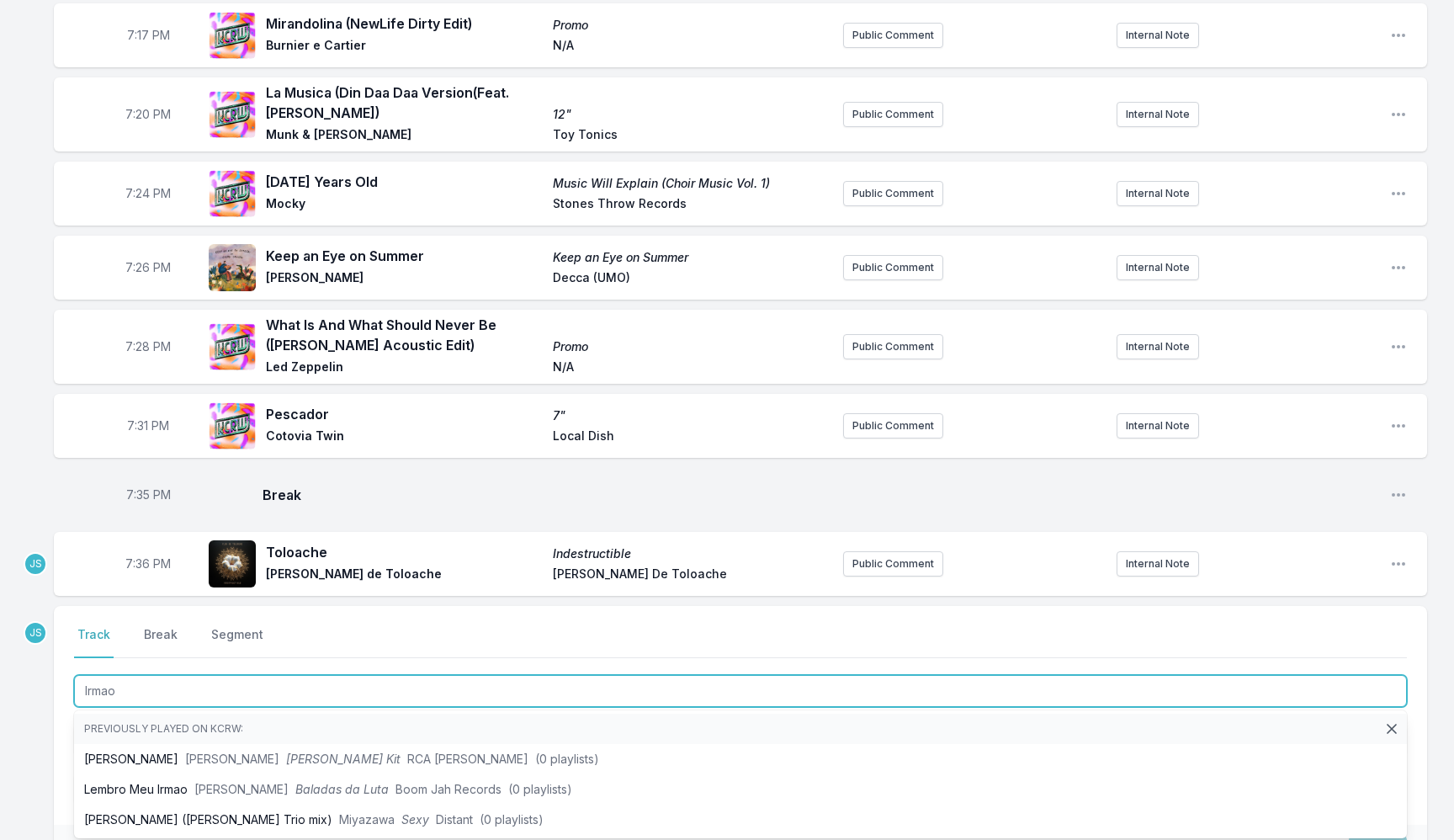
scroll to position [2013, 0]
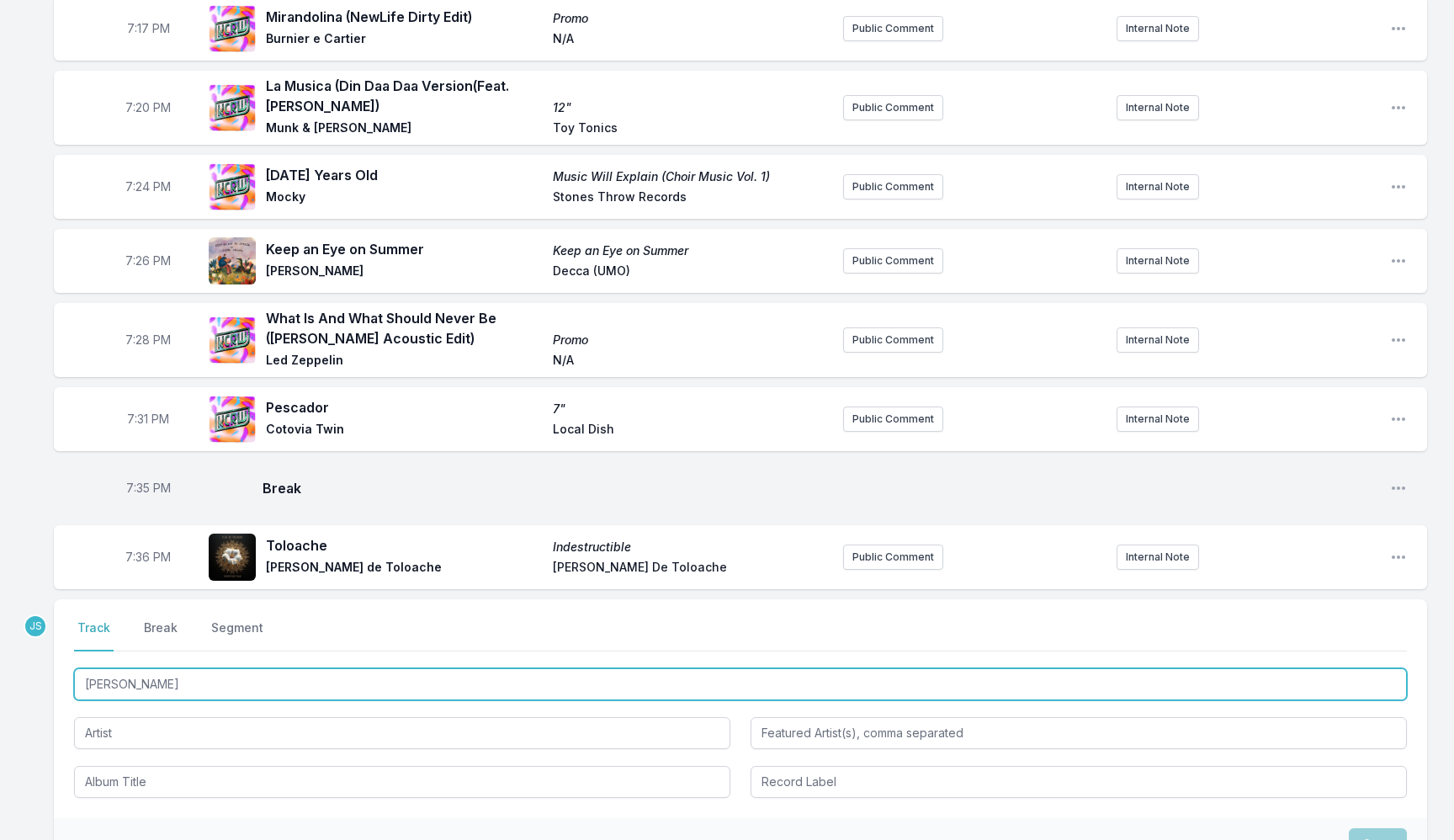
click at [259, 668] on input "Irmao Teo" at bounding box center [741, 684] width 1333 height 32
paste input "Ama Teu Irma"
type input "Irmao Ama Teu Irmao"
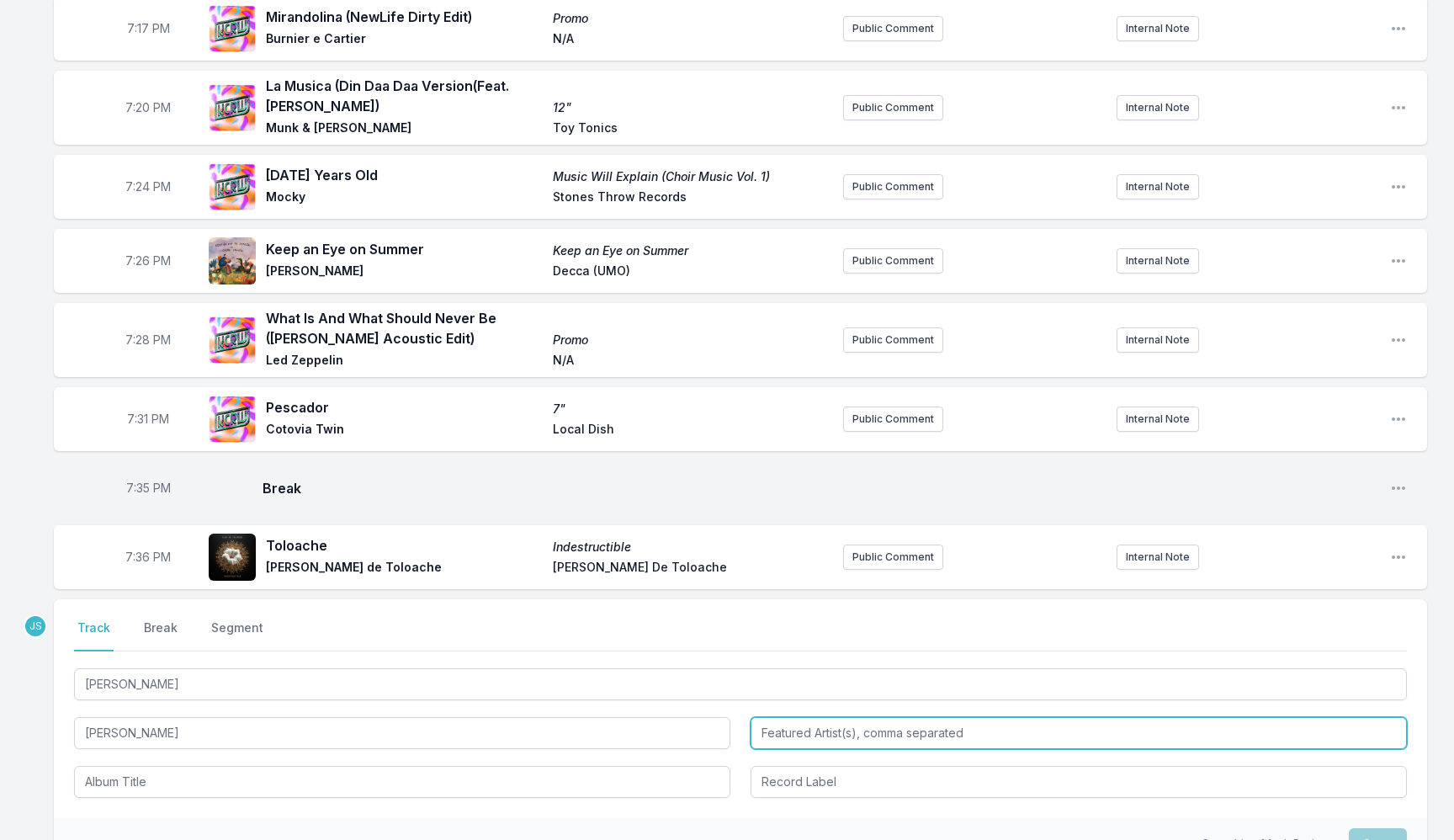
type input "Teta Lando"
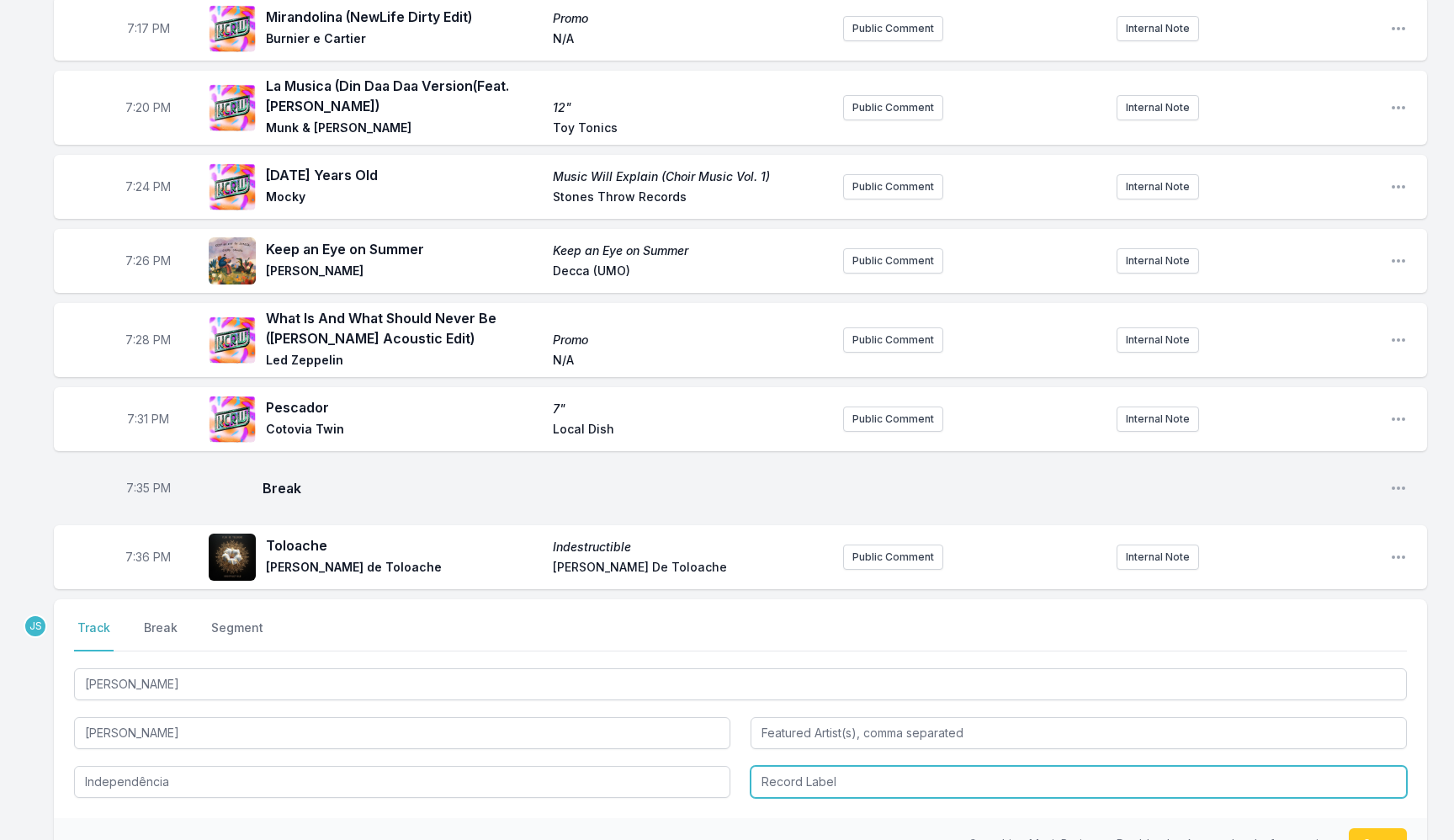
type input "Independência"
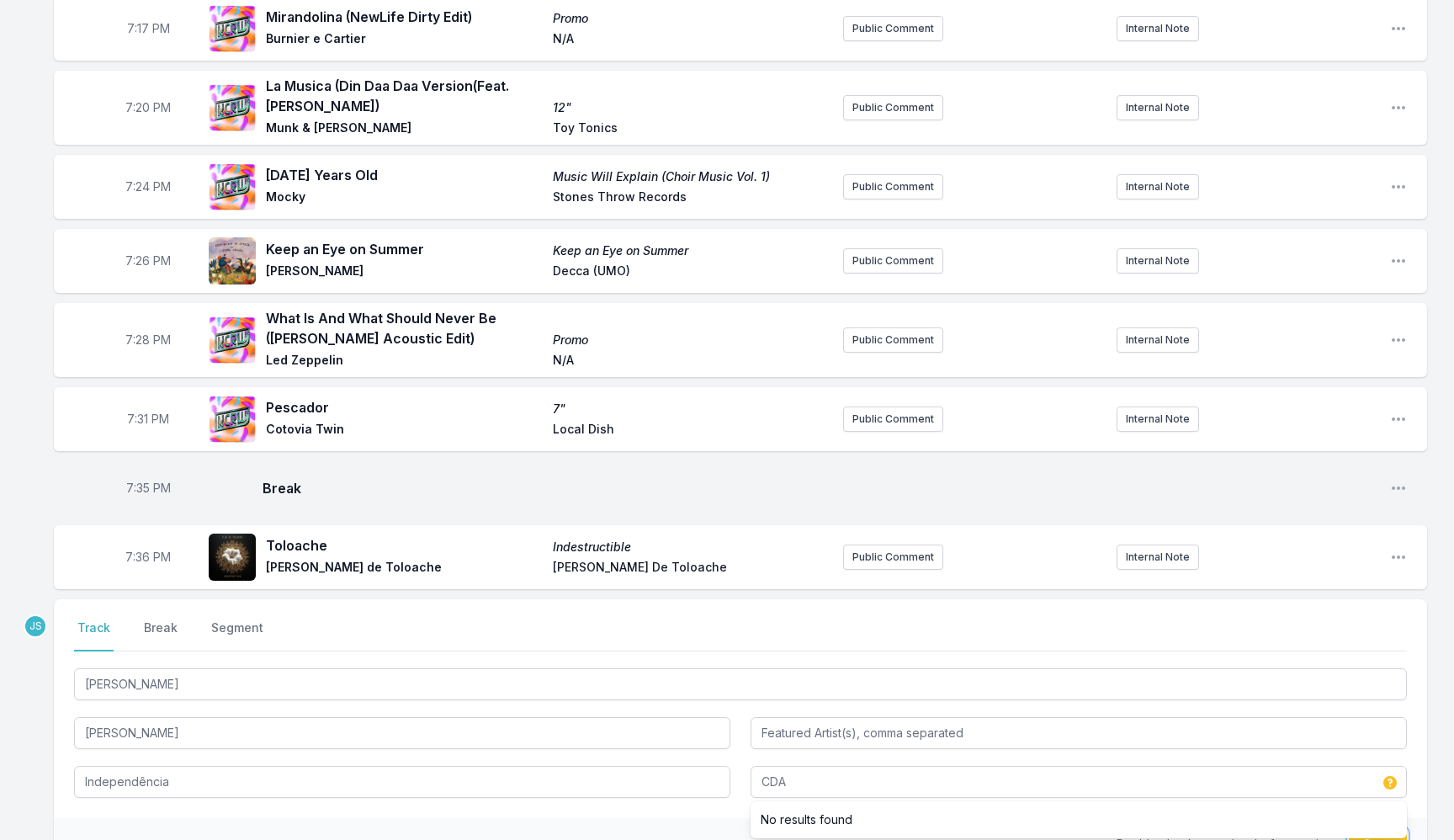
type input "CDA"
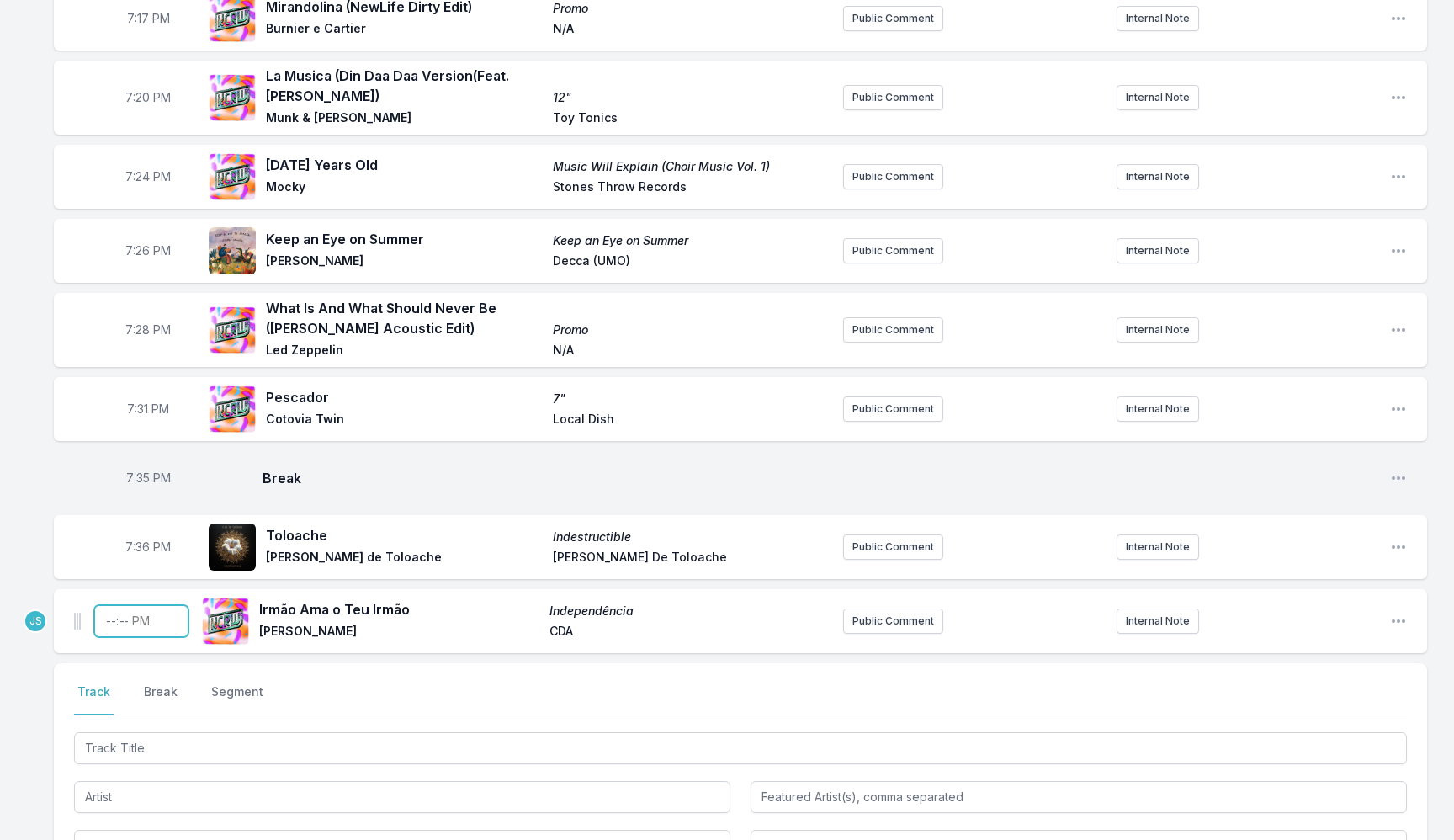
click at [110, 615] on input "Timestamp" at bounding box center [141, 621] width 94 height 32
type input "19:38"
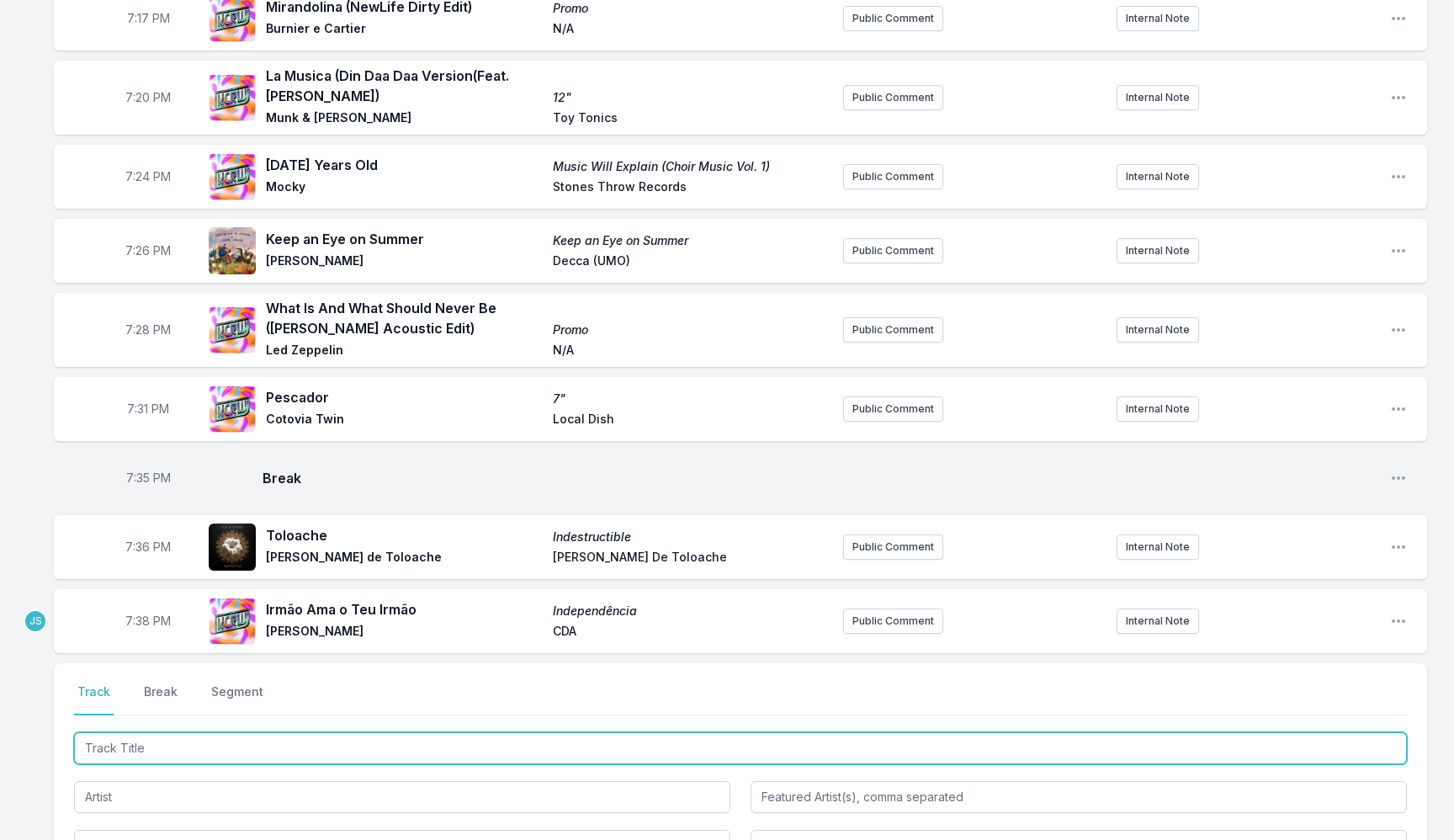
click at [163, 748] on input "Track Title" at bounding box center [741, 748] width 1333 height 32
paste input "The Wandering (feat. MARO)"
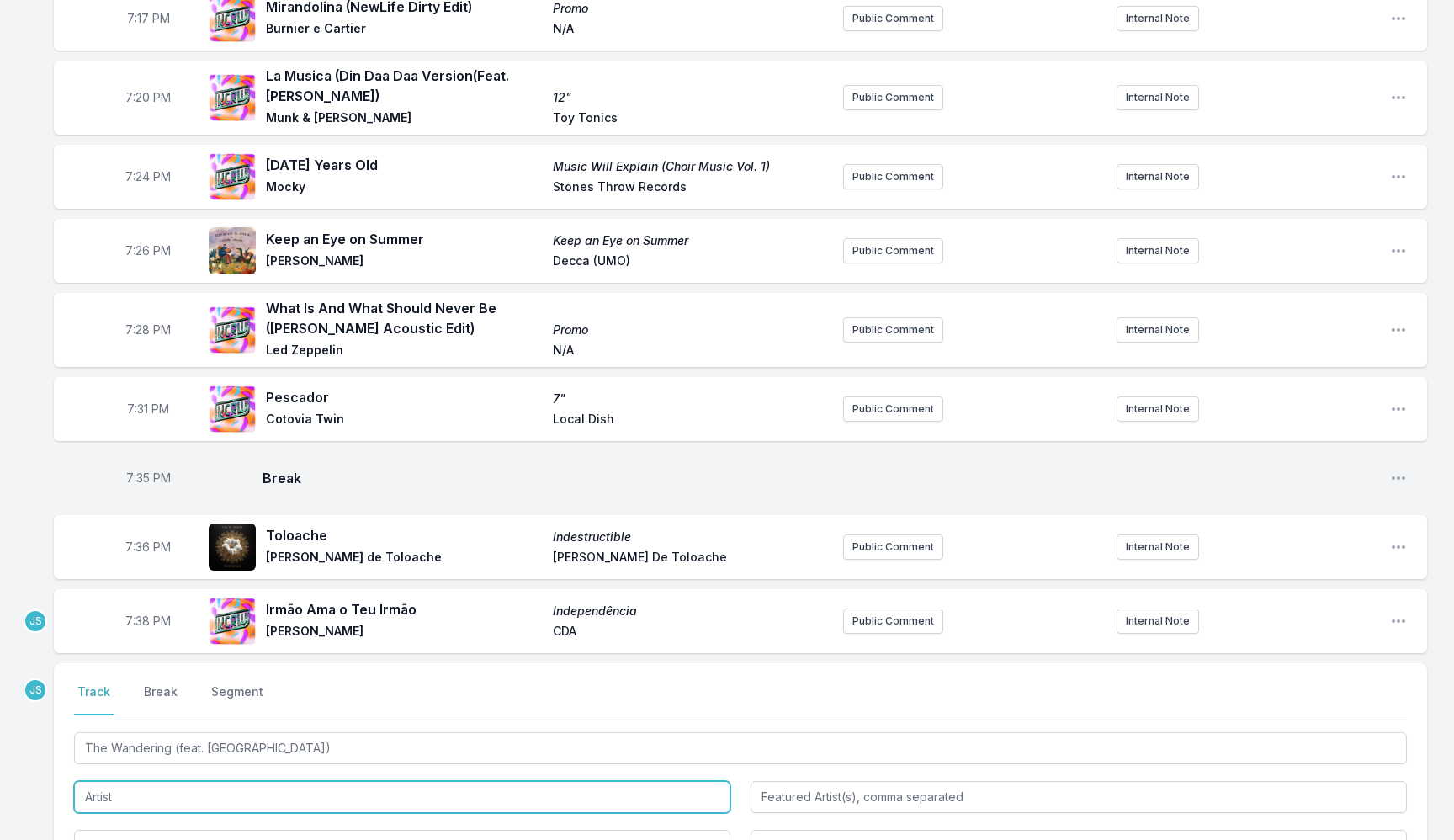
type input "The Wandering"
type input "MARO"
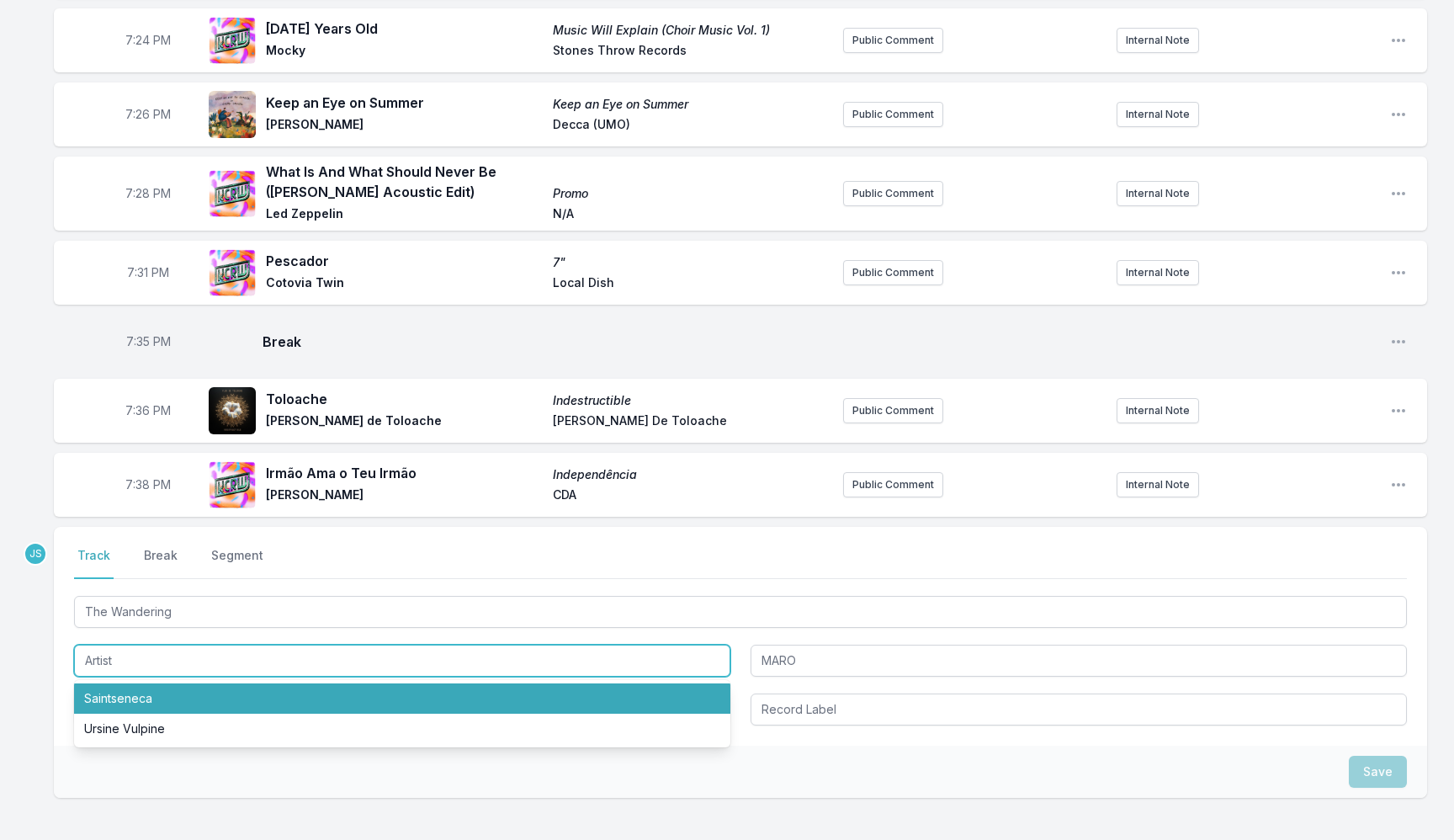
scroll to position [2170, 0]
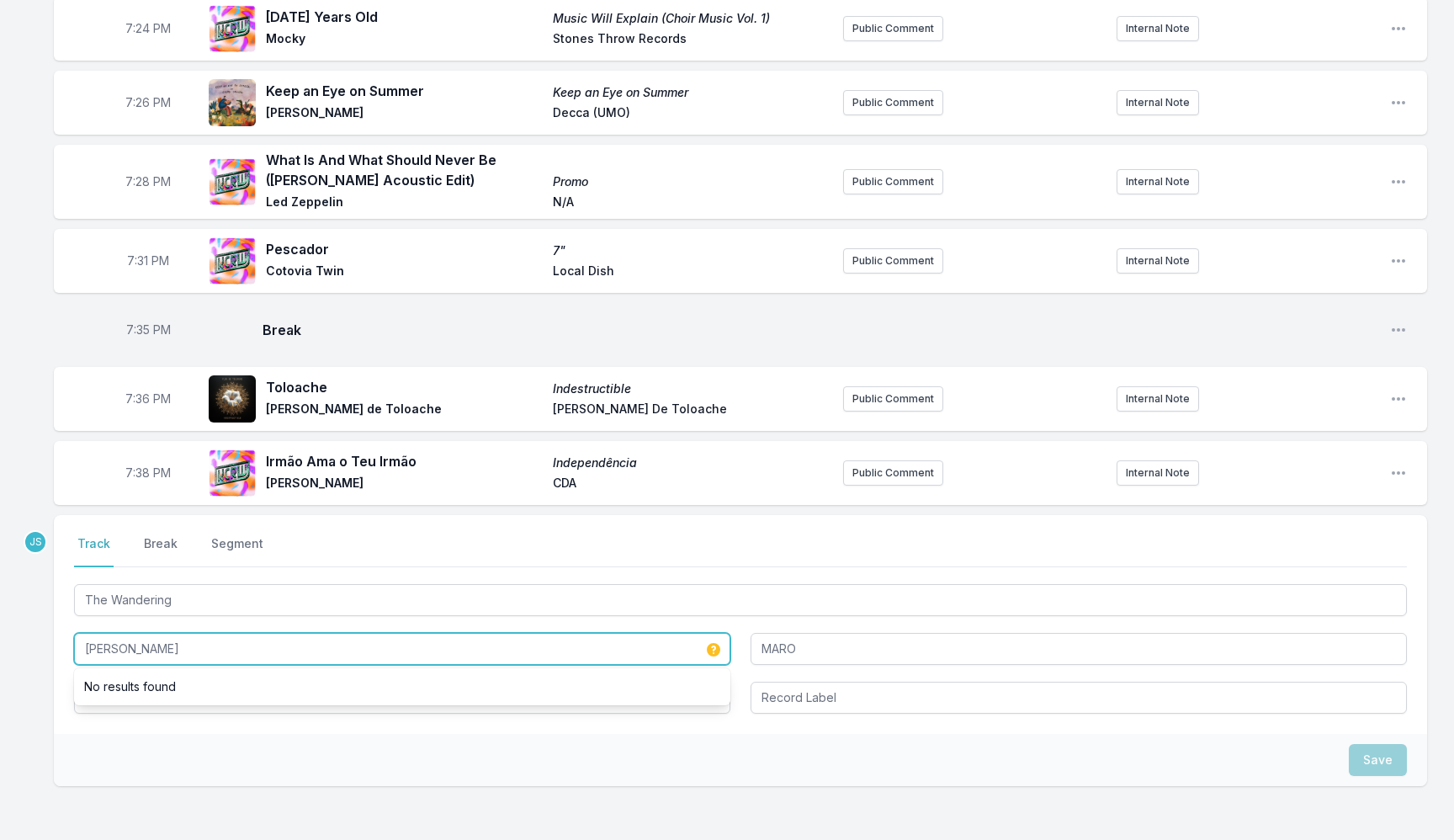
type input "Patrick Watson"
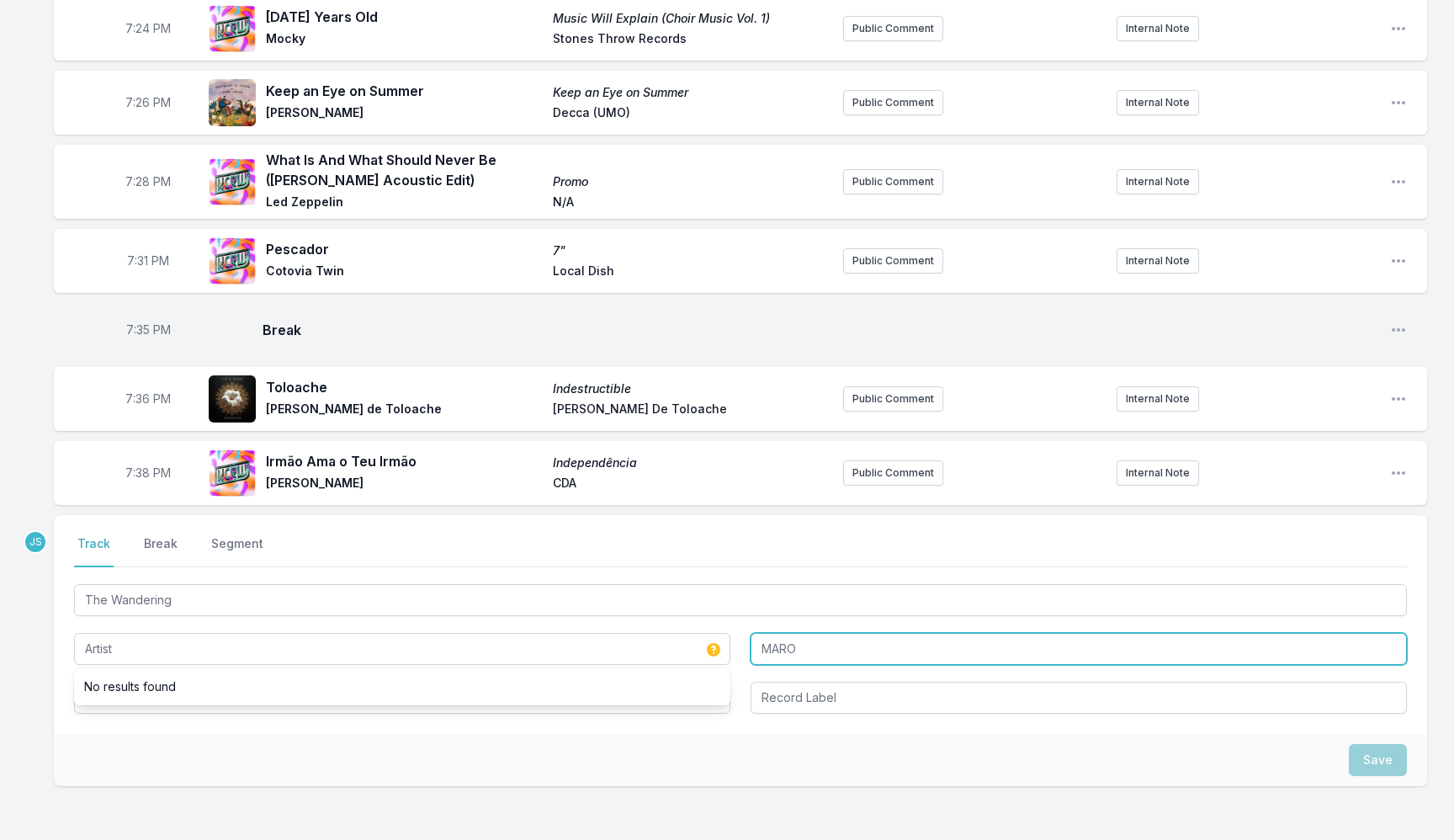
type input "Patrick Watson"
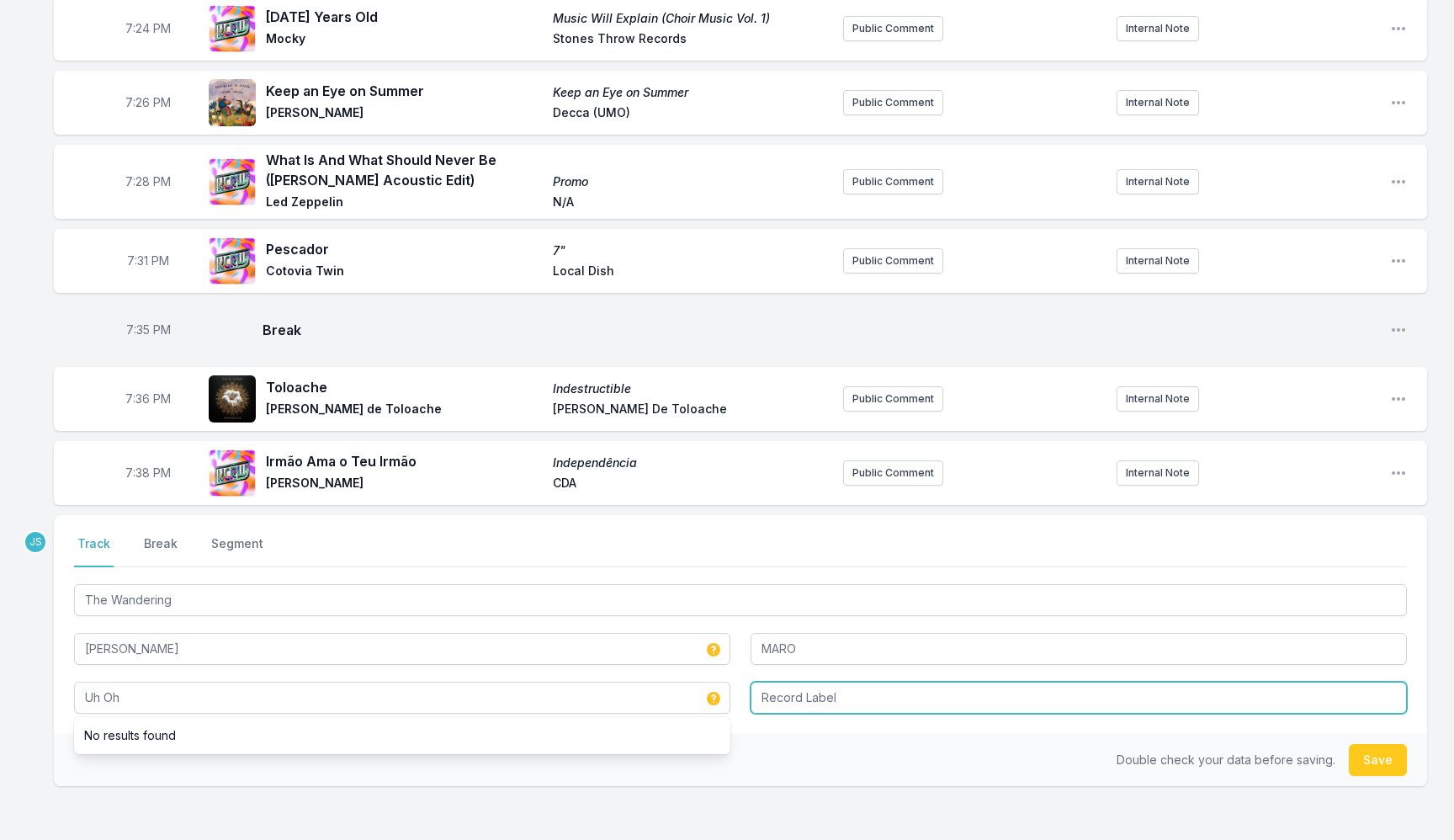
type input "Uh Oh"
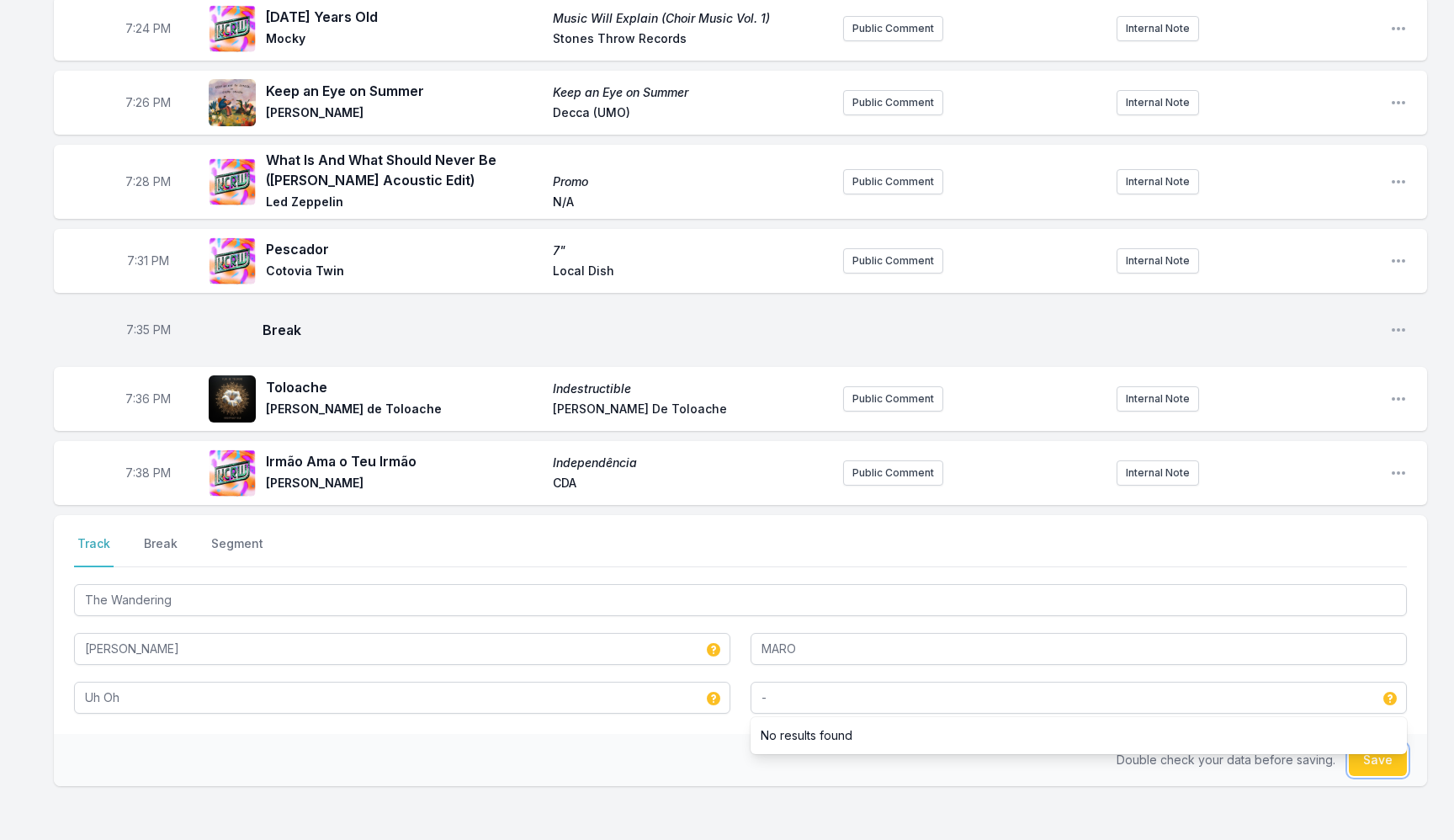
type input "-"
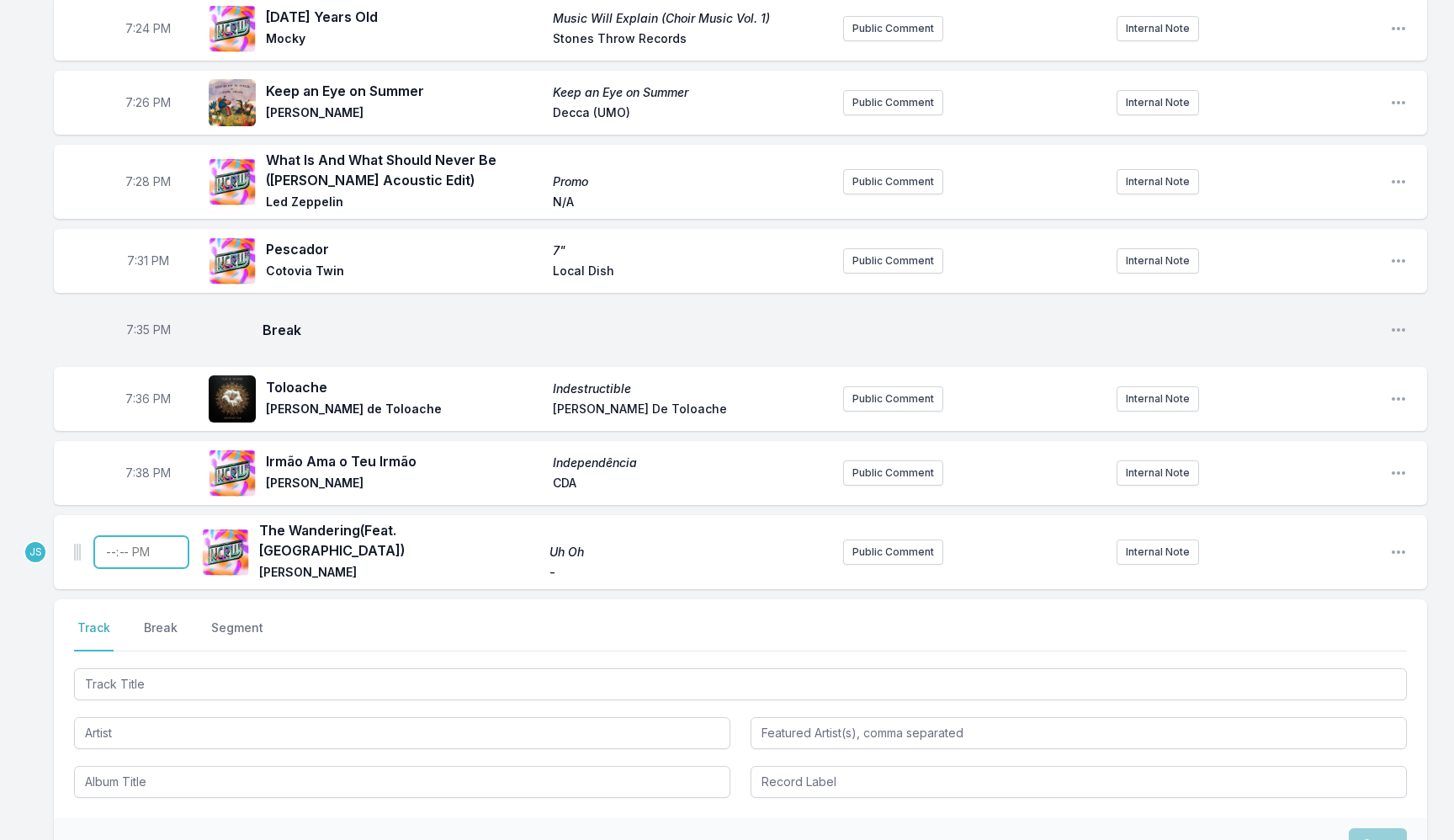
click at [108, 536] on input "Timestamp" at bounding box center [141, 552] width 94 height 32
type input "19:42"
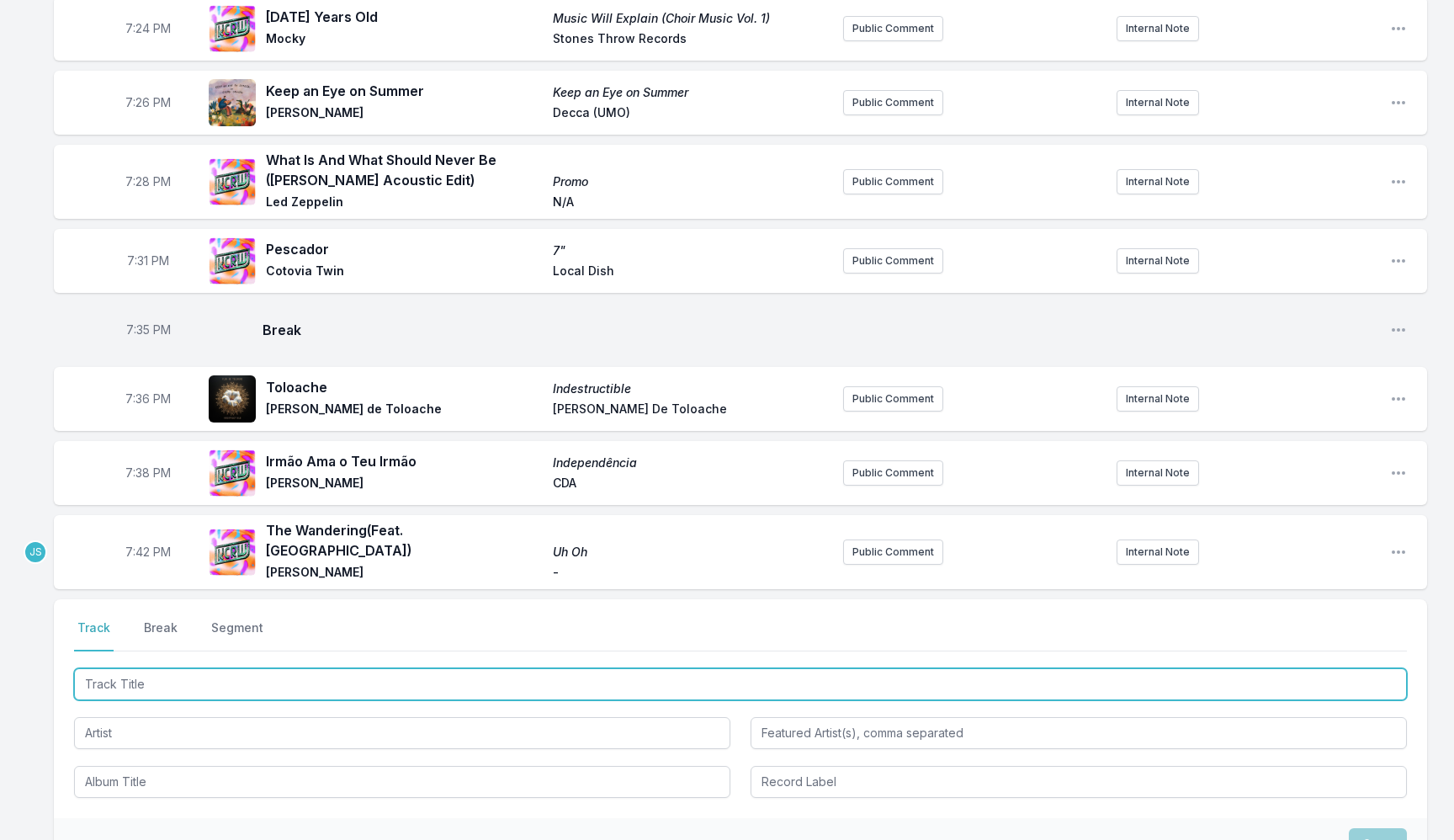
click at [243, 668] on input "Track Title" at bounding box center [741, 684] width 1333 height 32
type input "Show You The Way To Go"
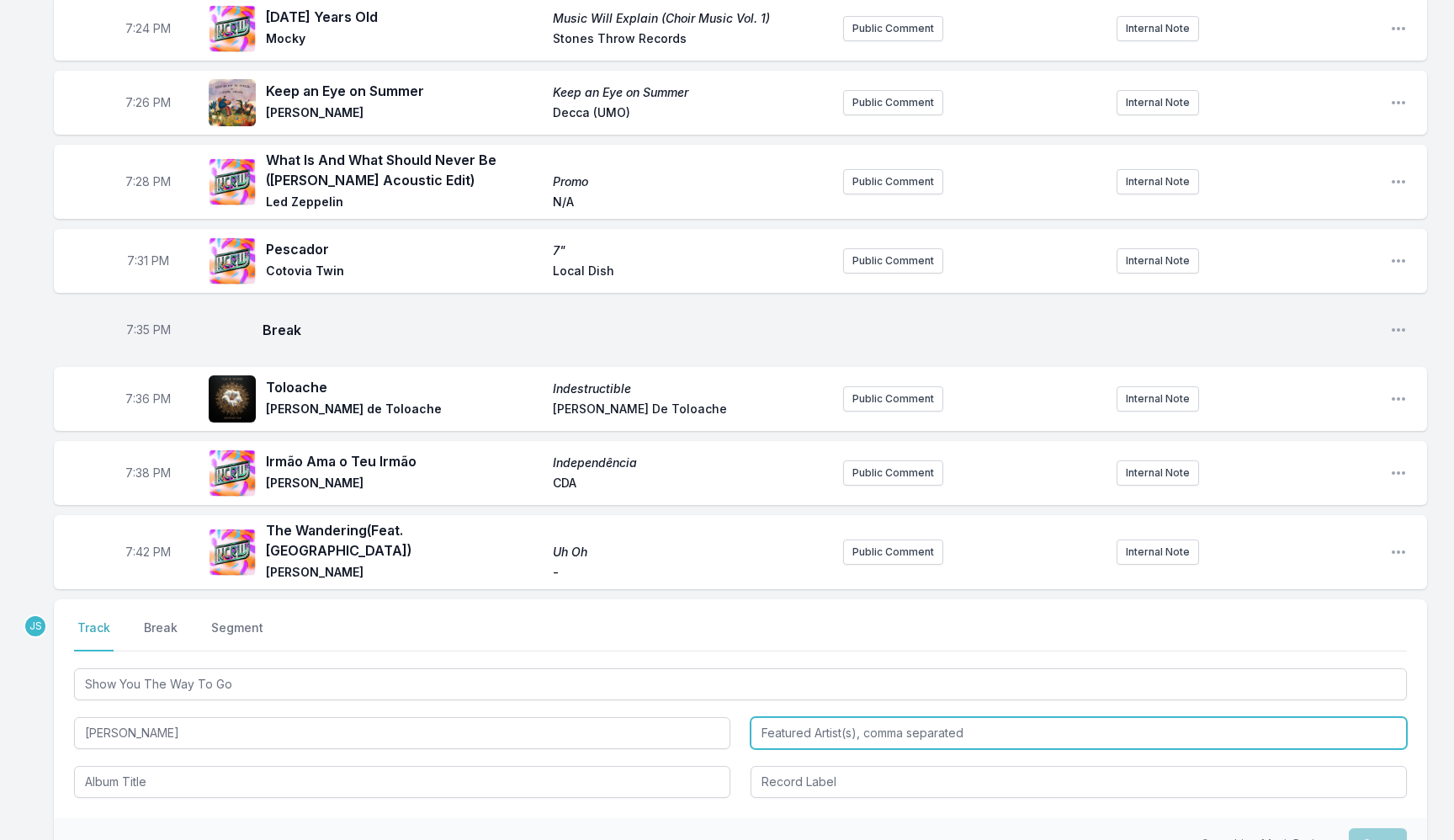
type input "The Jacksons"
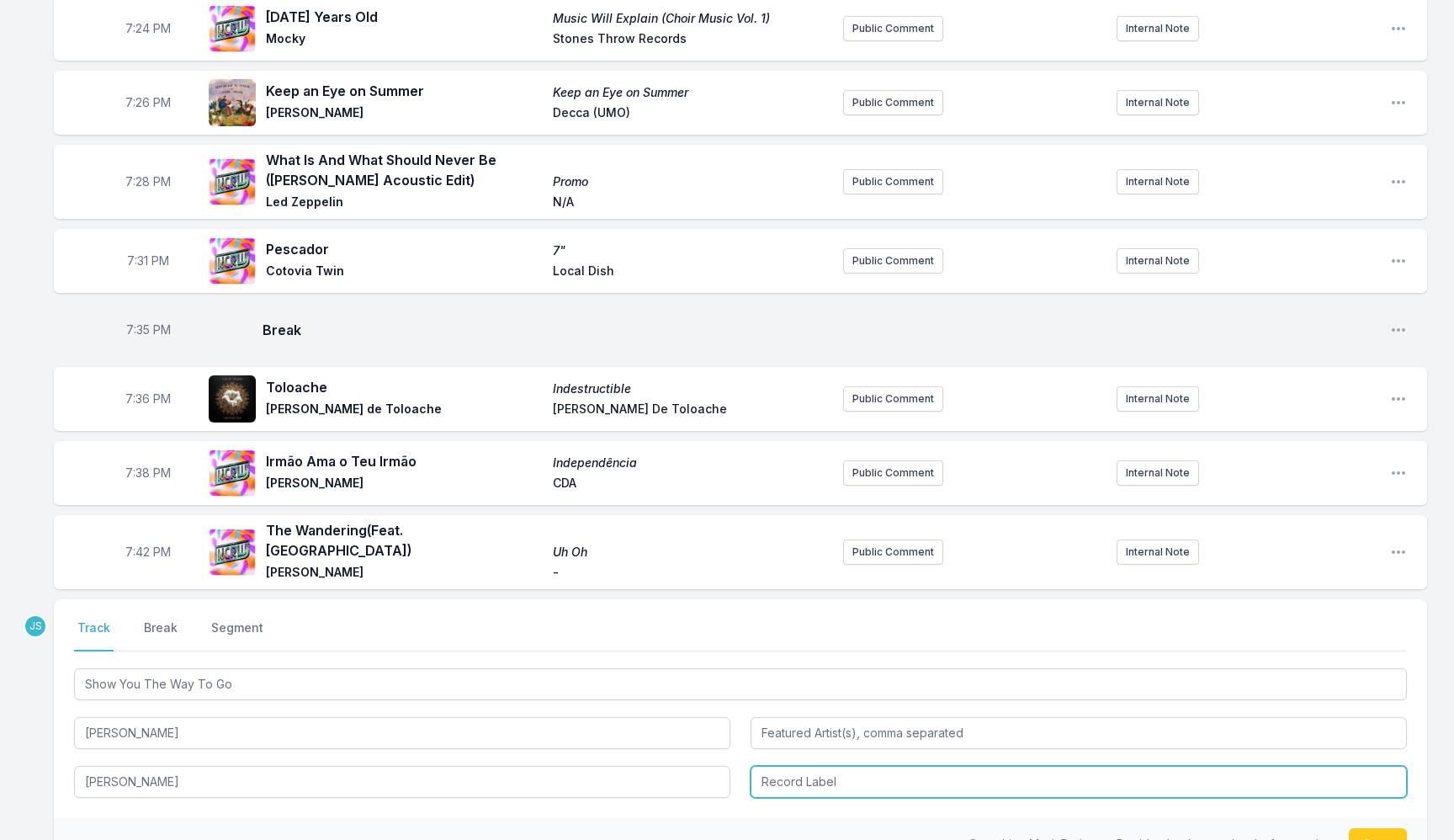
type input "The Jacksons"
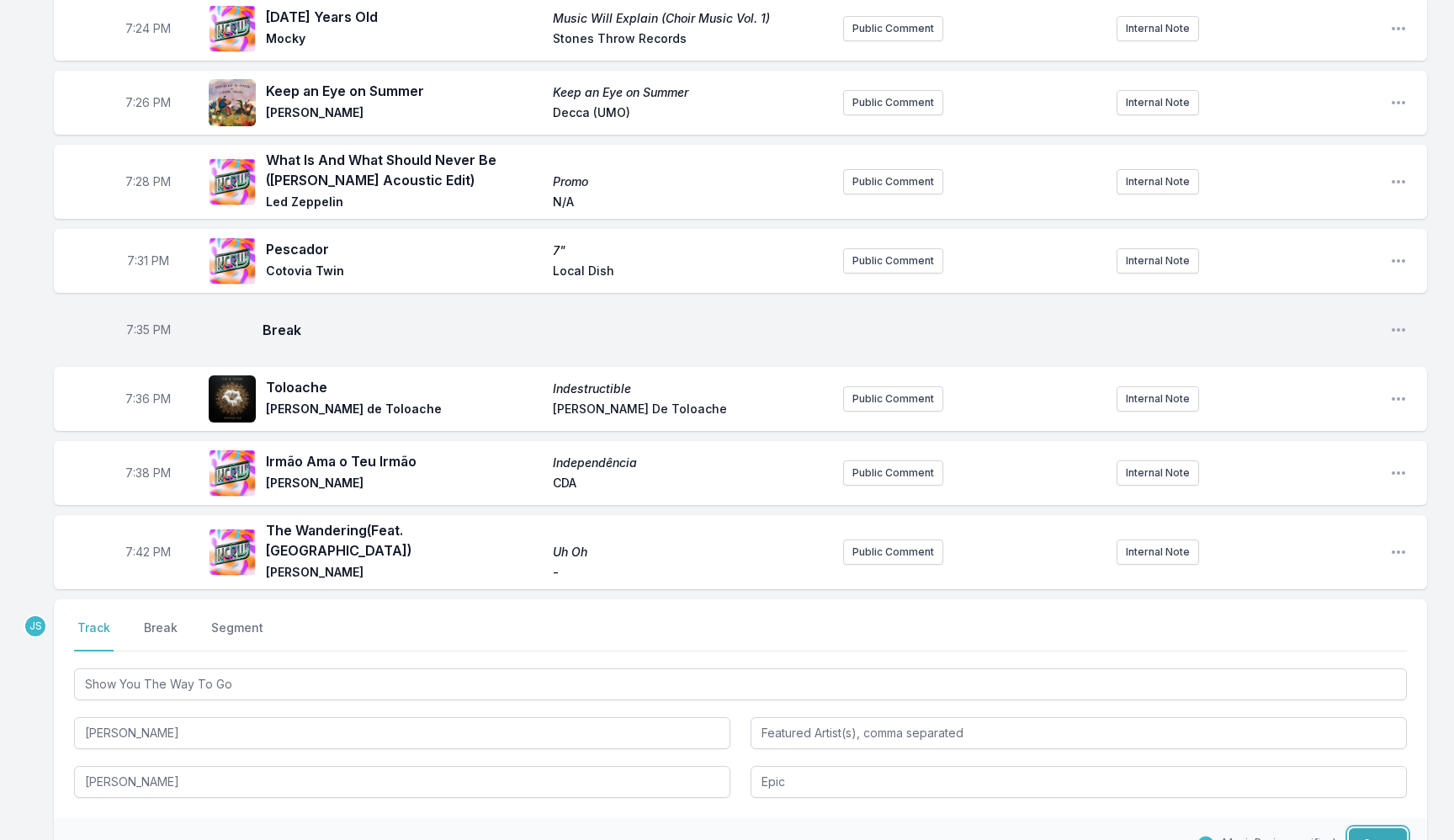
type input "Epic"
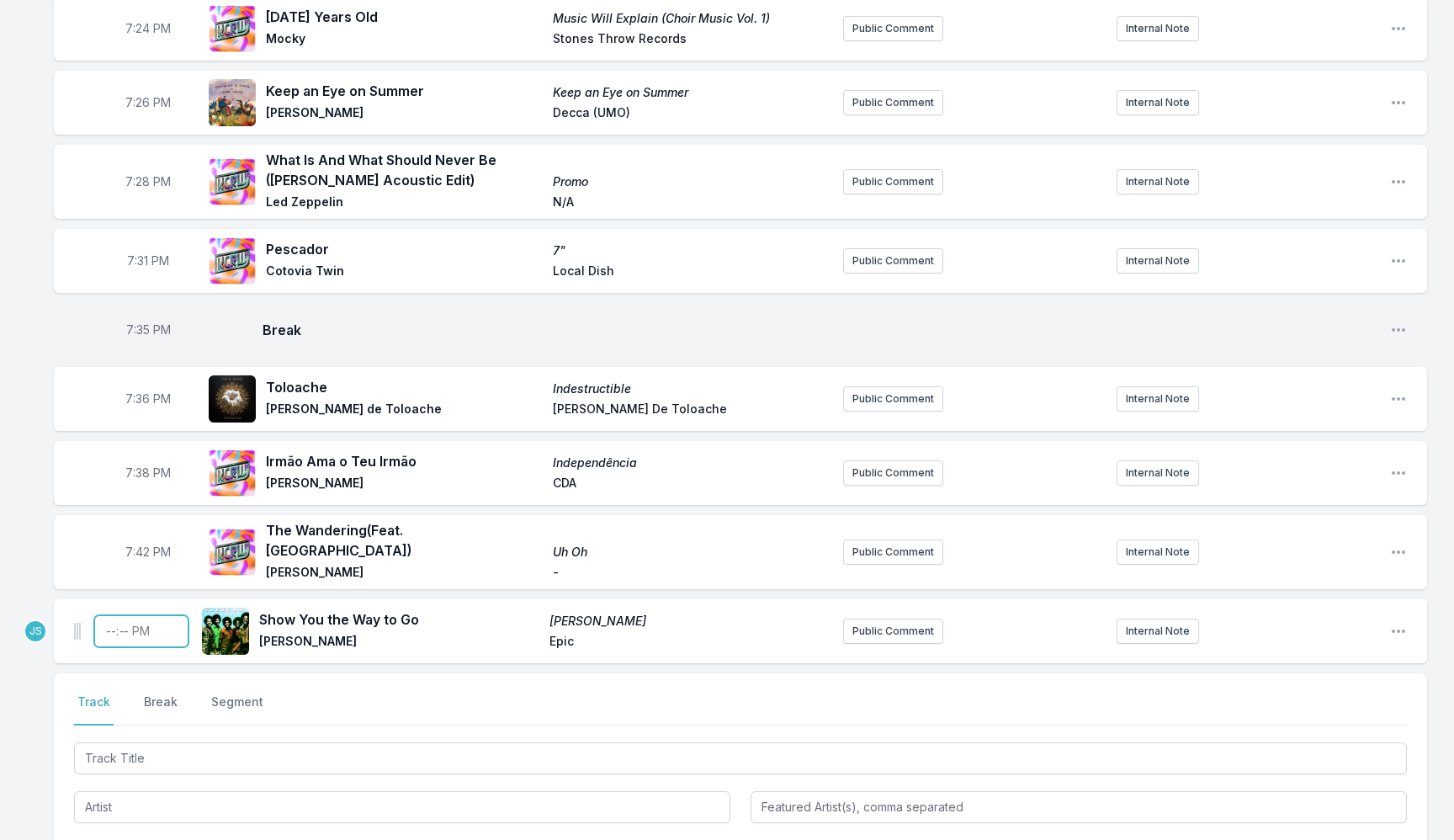
click at [99, 623] on input "Timestamp" at bounding box center [141, 631] width 94 height 32
type input "19:45"
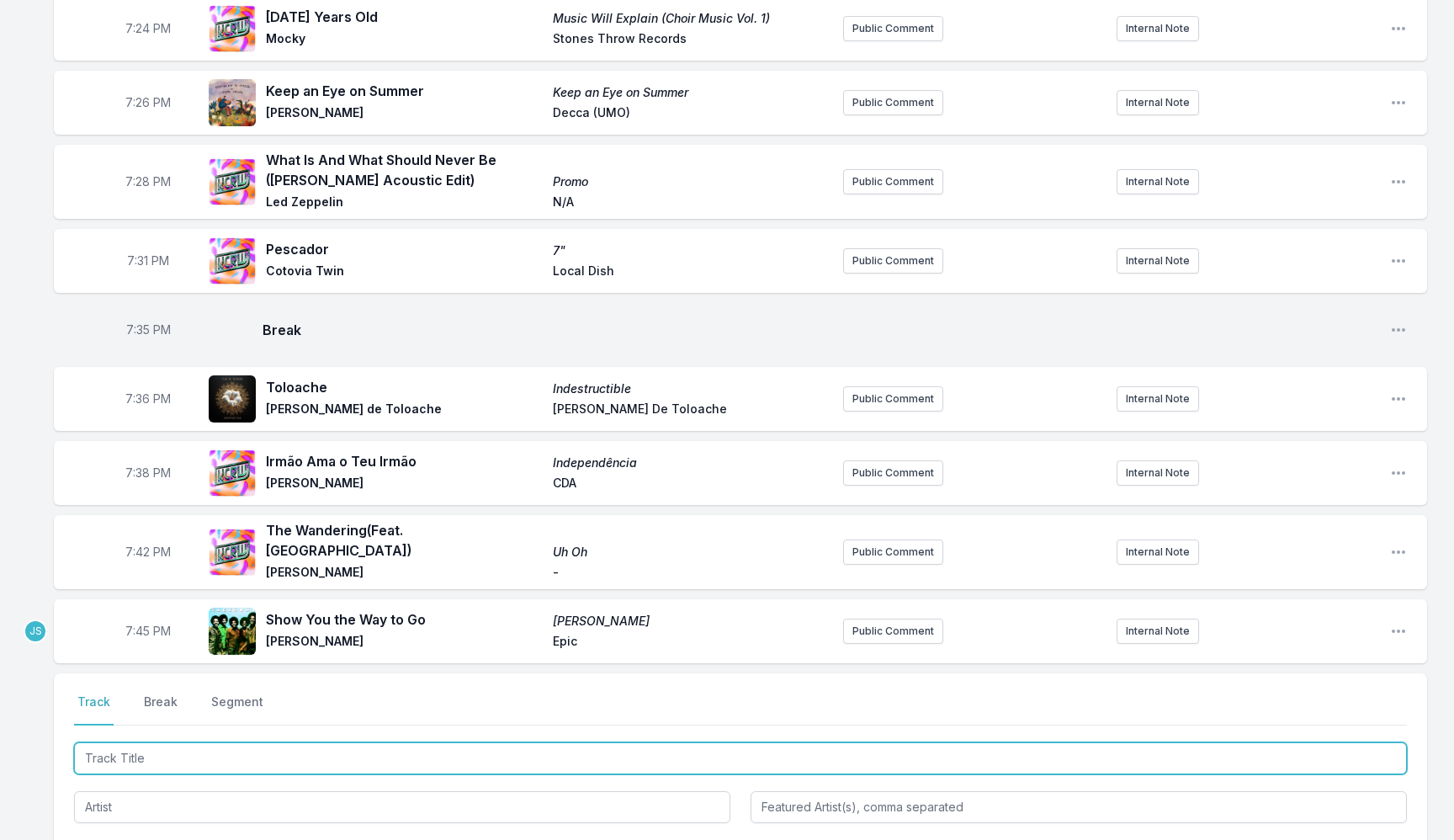
click at [202, 742] on input "Track Title" at bounding box center [741, 758] width 1333 height 32
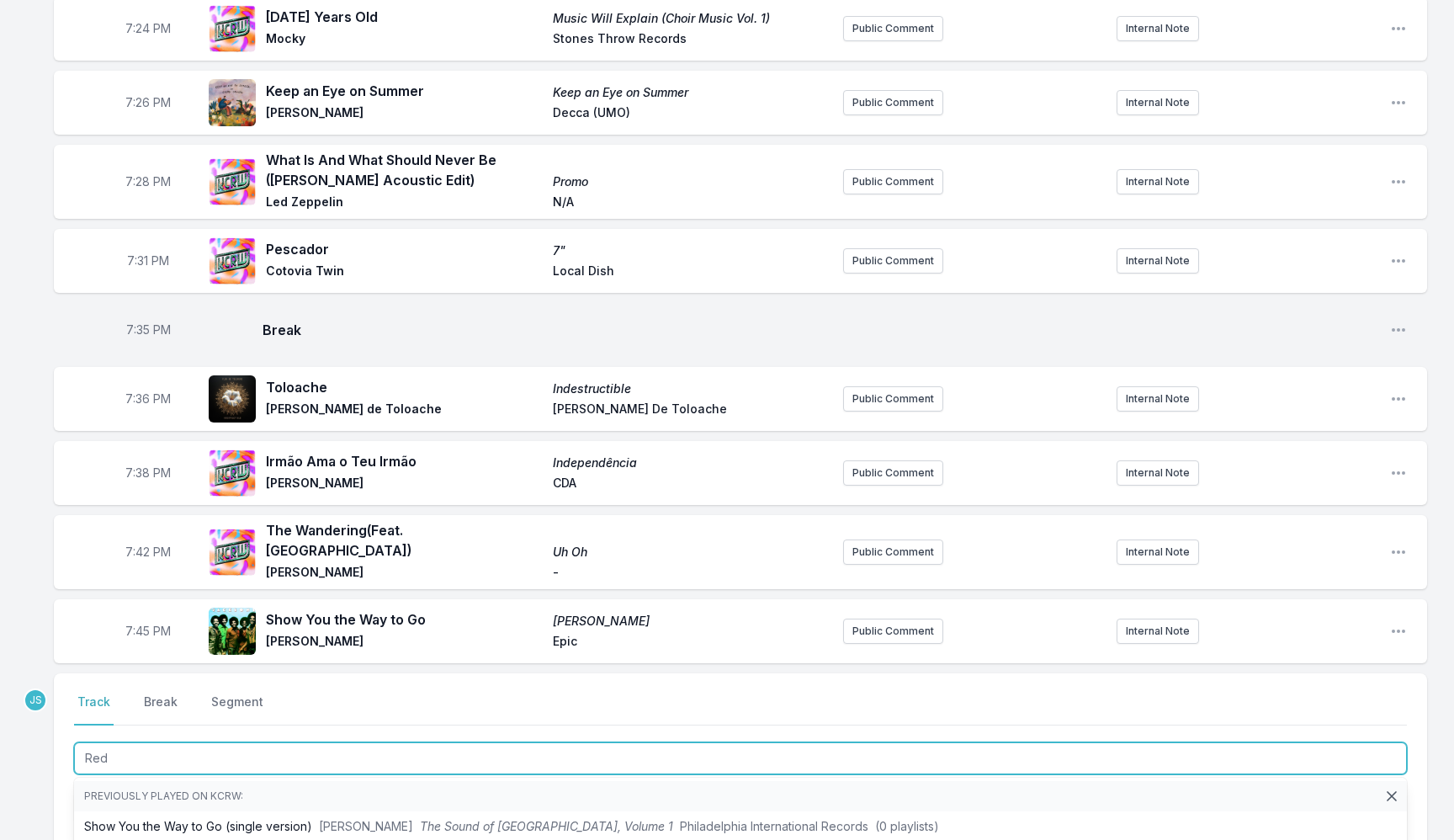
type input "Red"
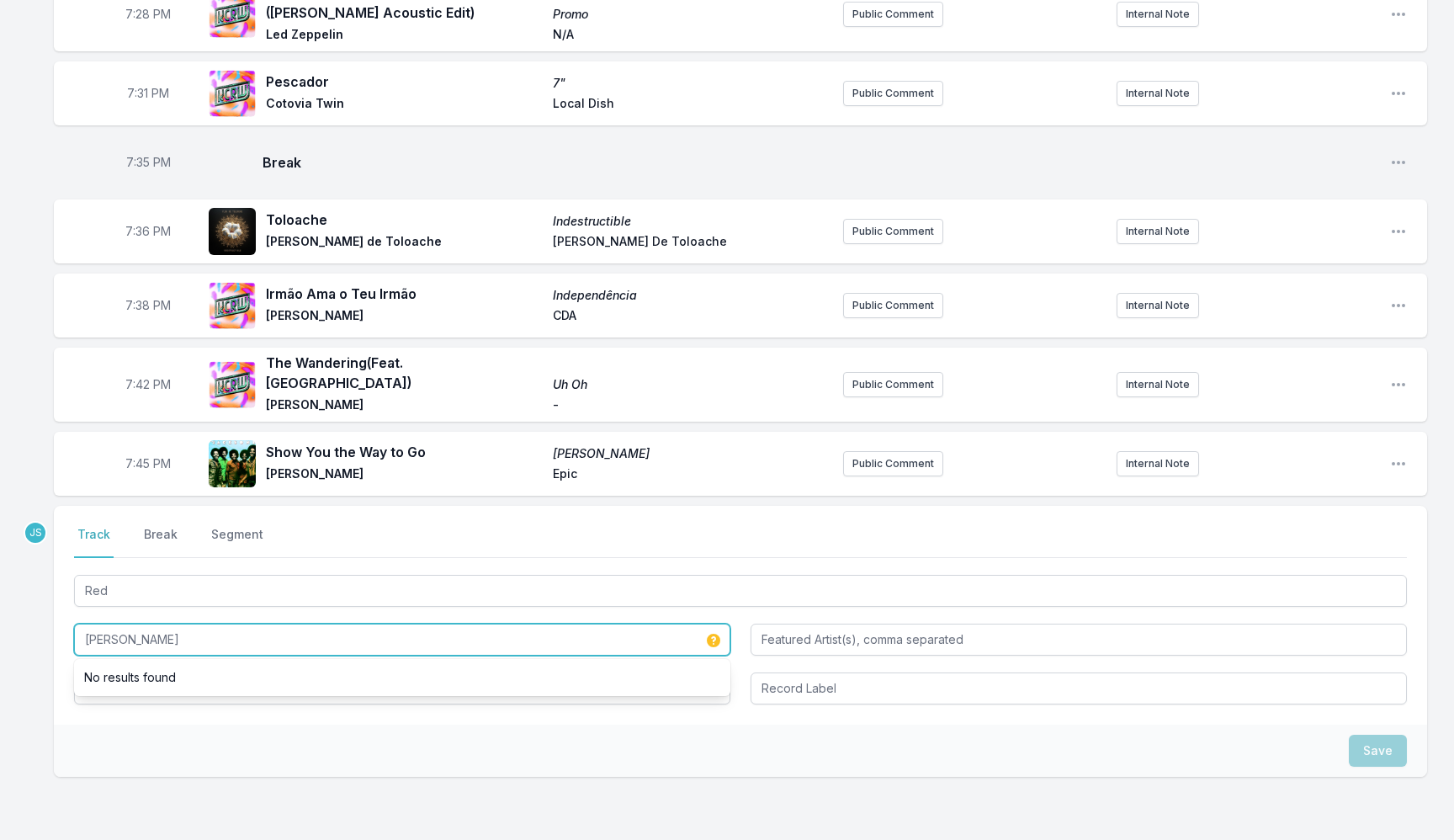
scroll to position [2341, 0]
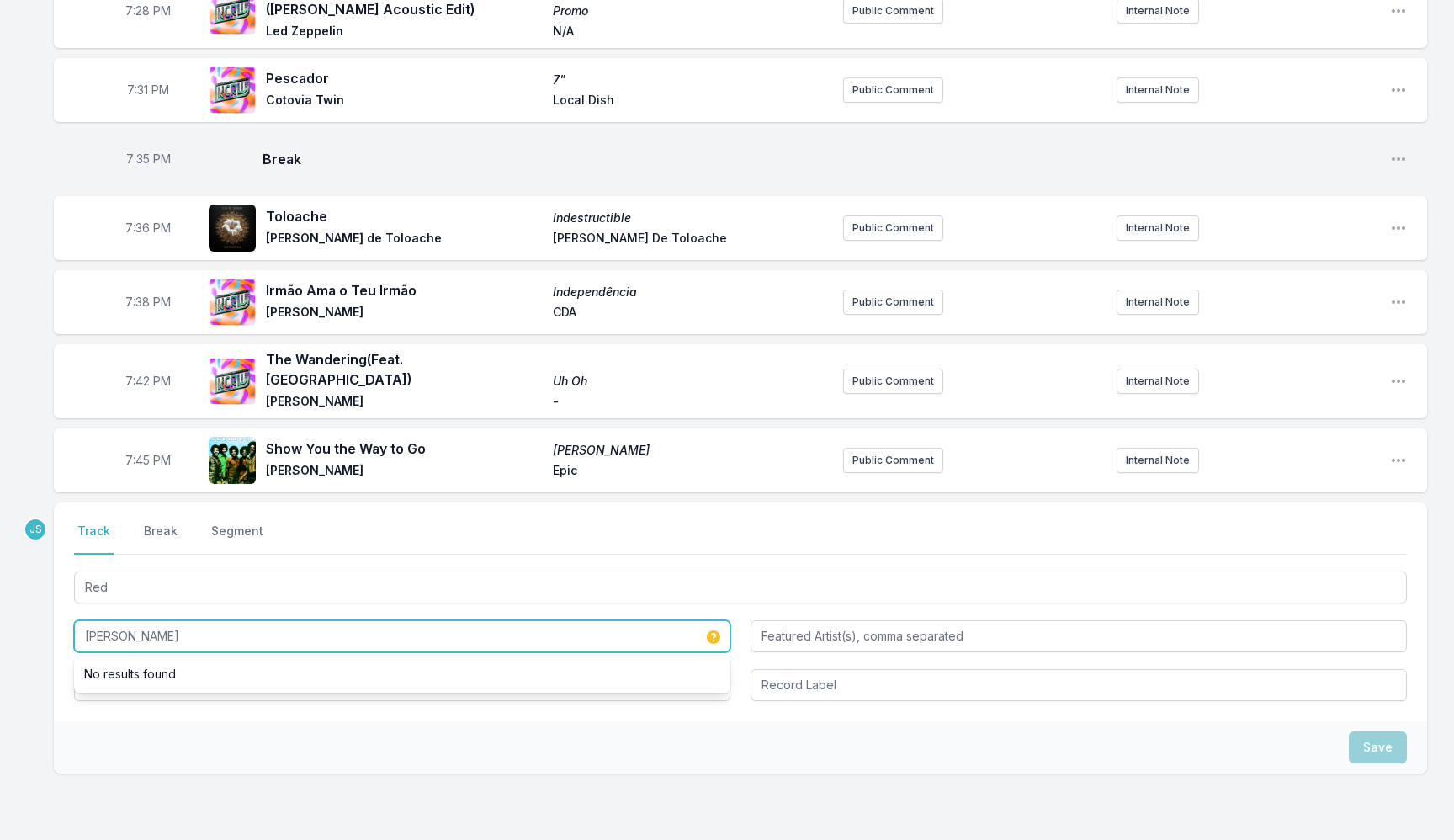
type input "Dustin O'Halloran"
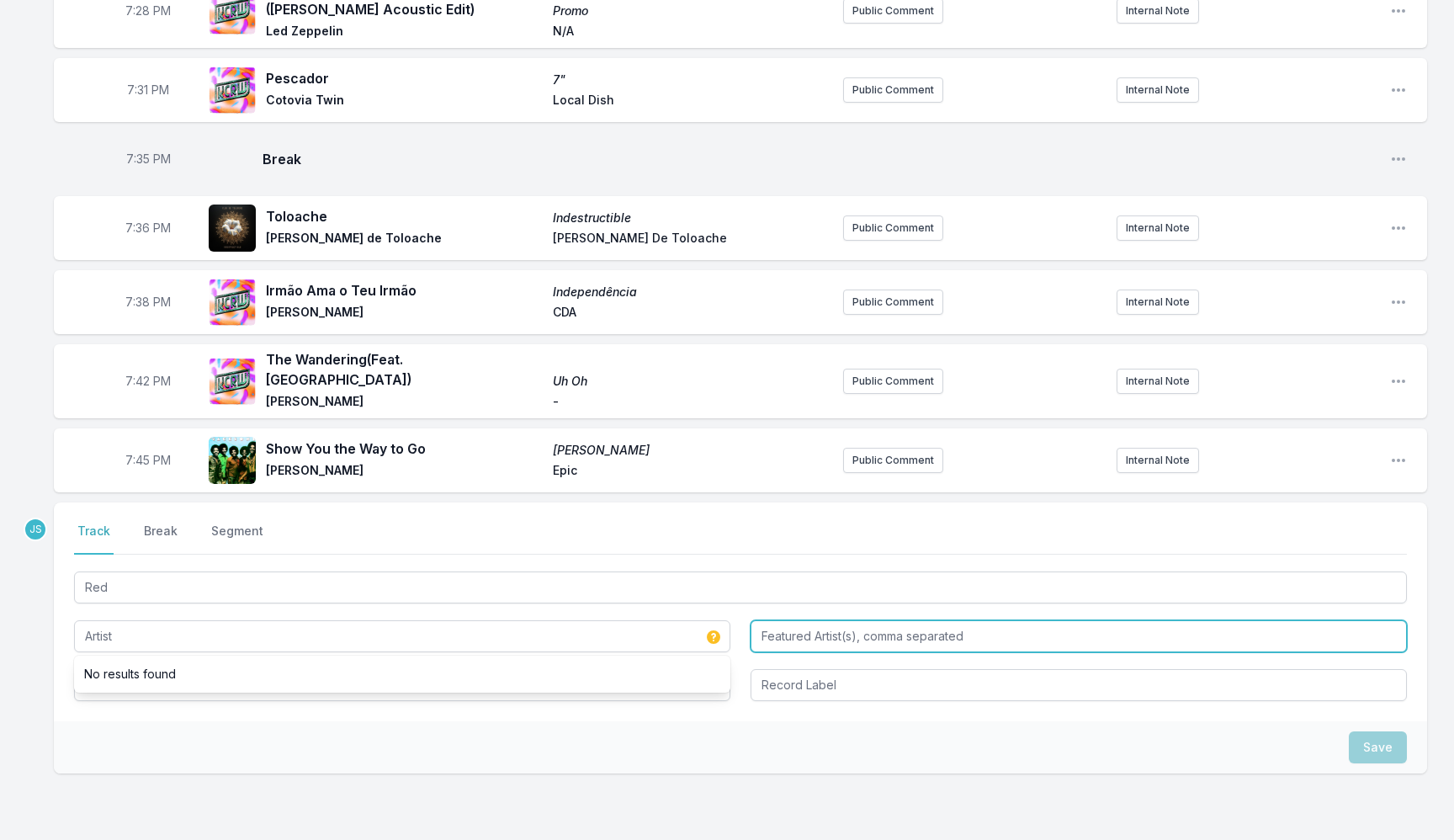
type input "Dustin O'Halloran"
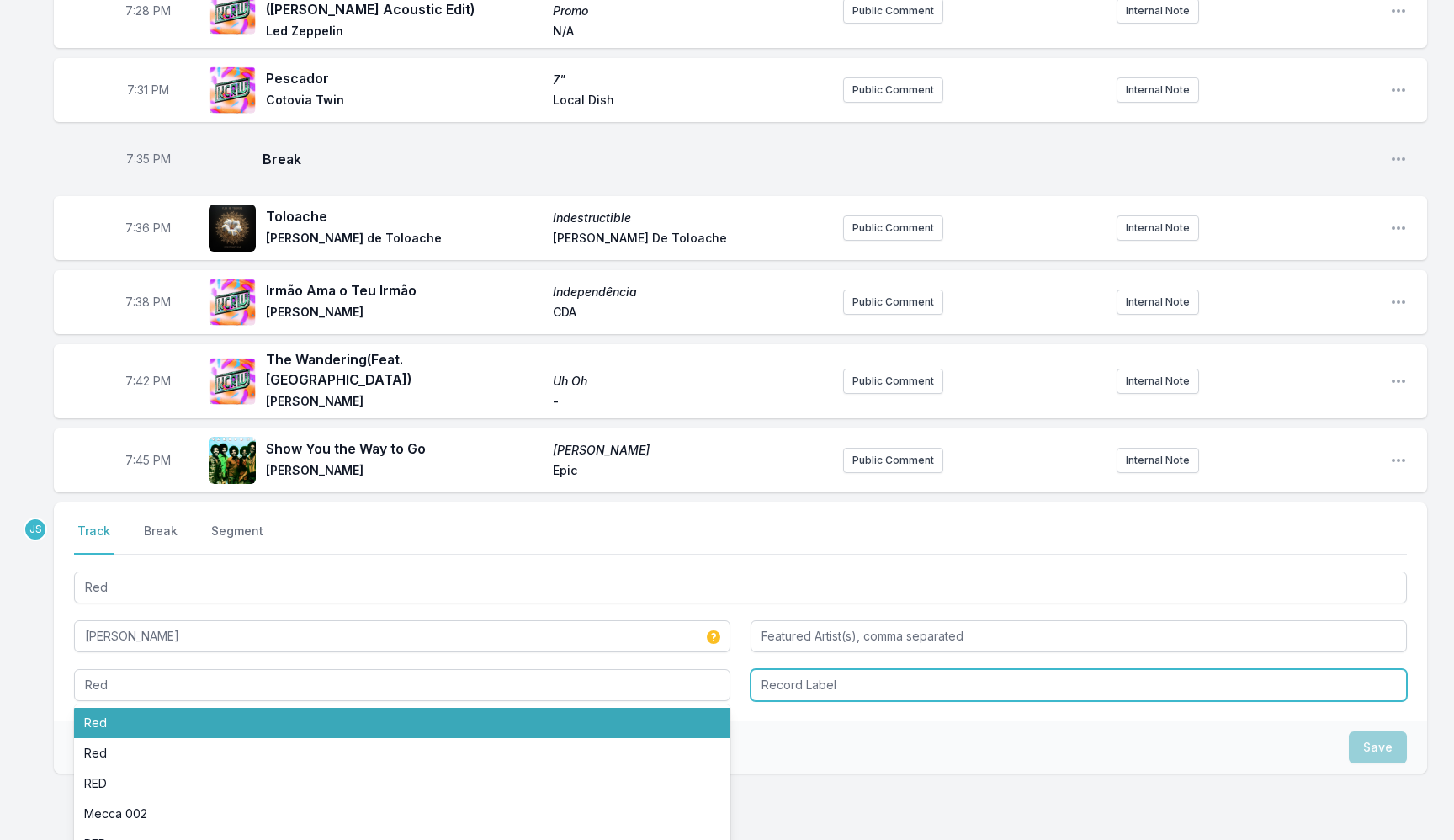
type input "Red"
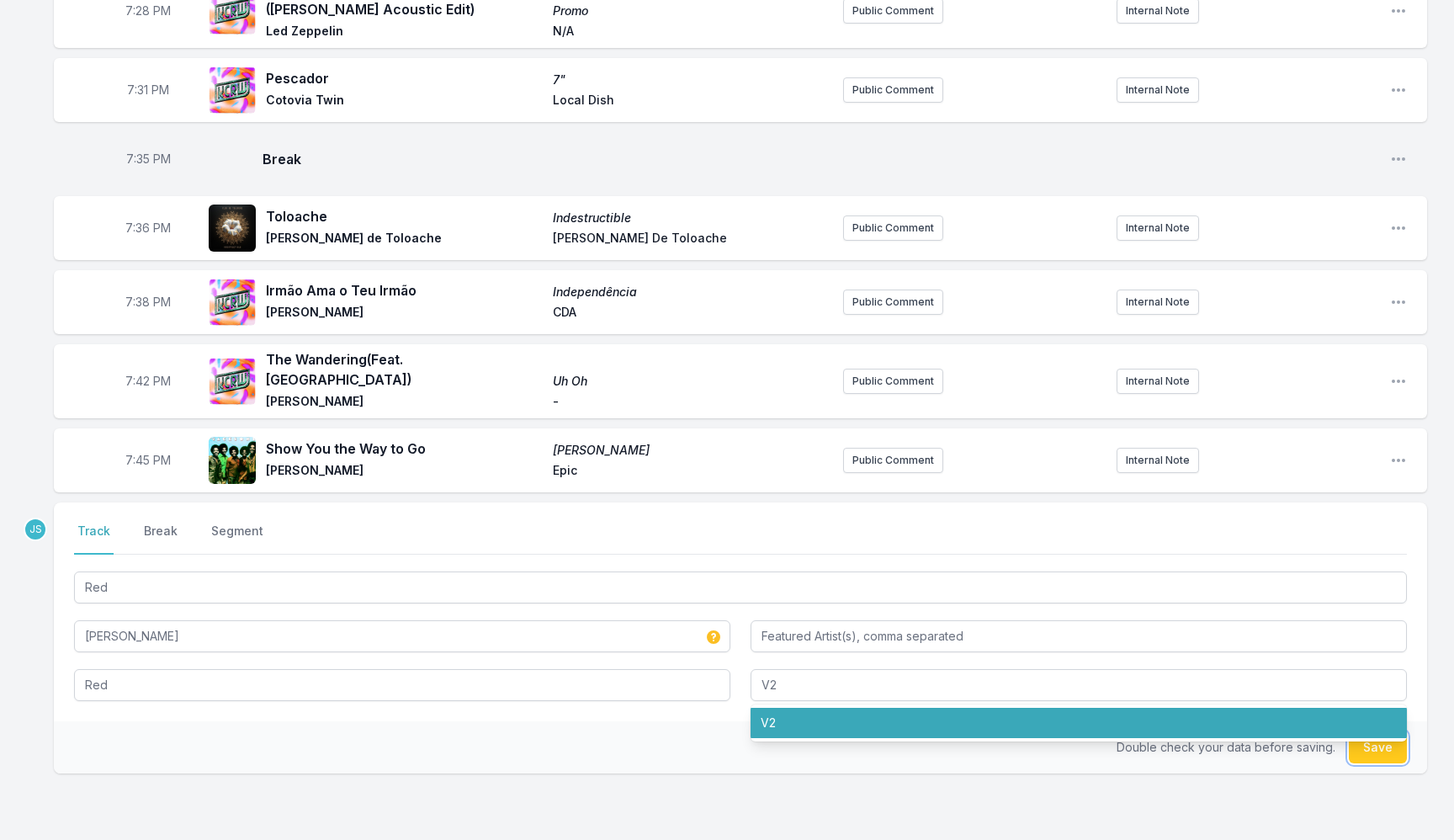
type input "V2"
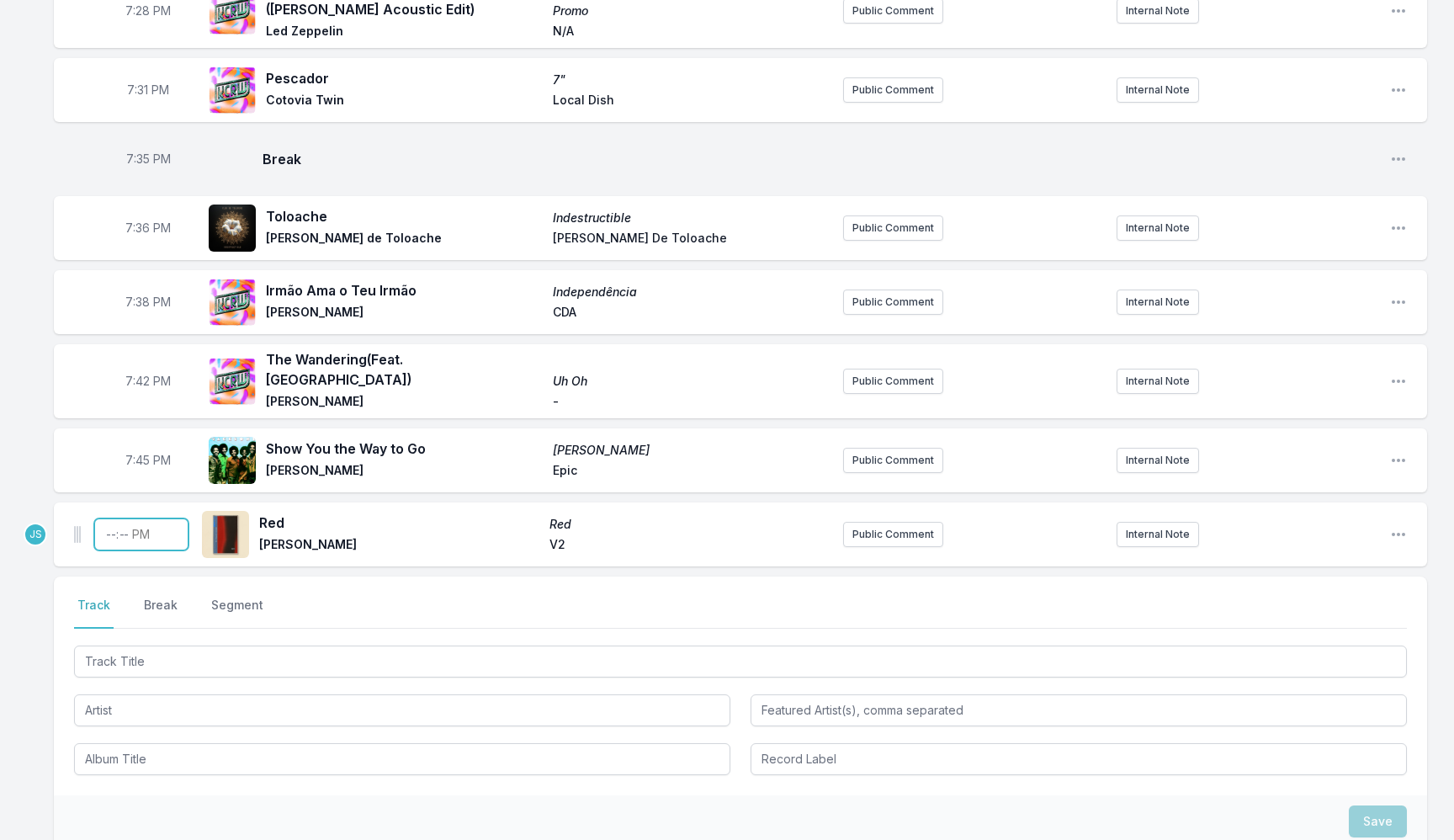
click at [107, 519] on input "Timestamp" at bounding box center [141, 534] width 94 height 32
click at [114, 519] on input "Timestamp" at bounding box center [141, 534] width 94 height 32
type input "19:51"
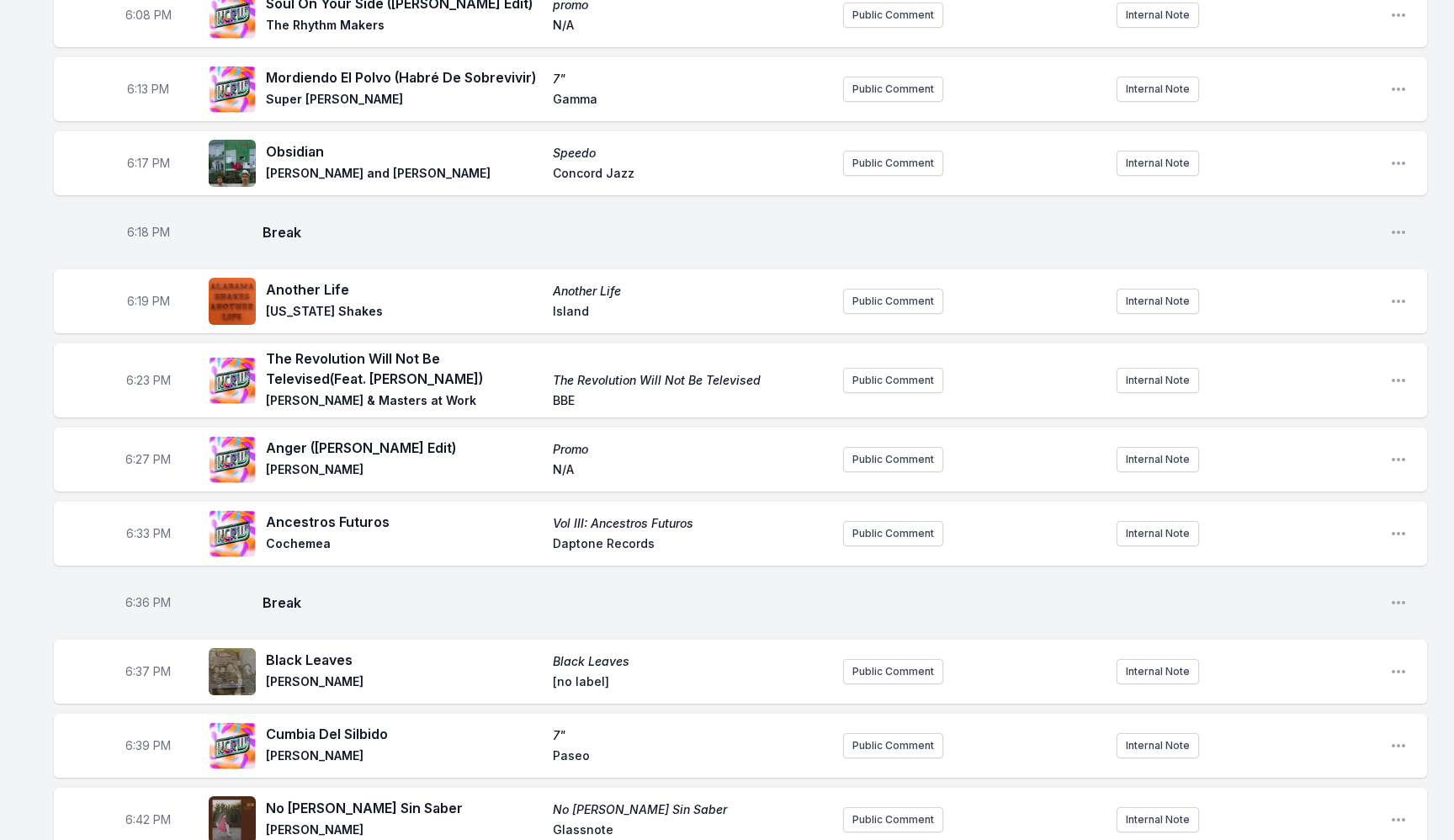
scroll to position [0, 0]
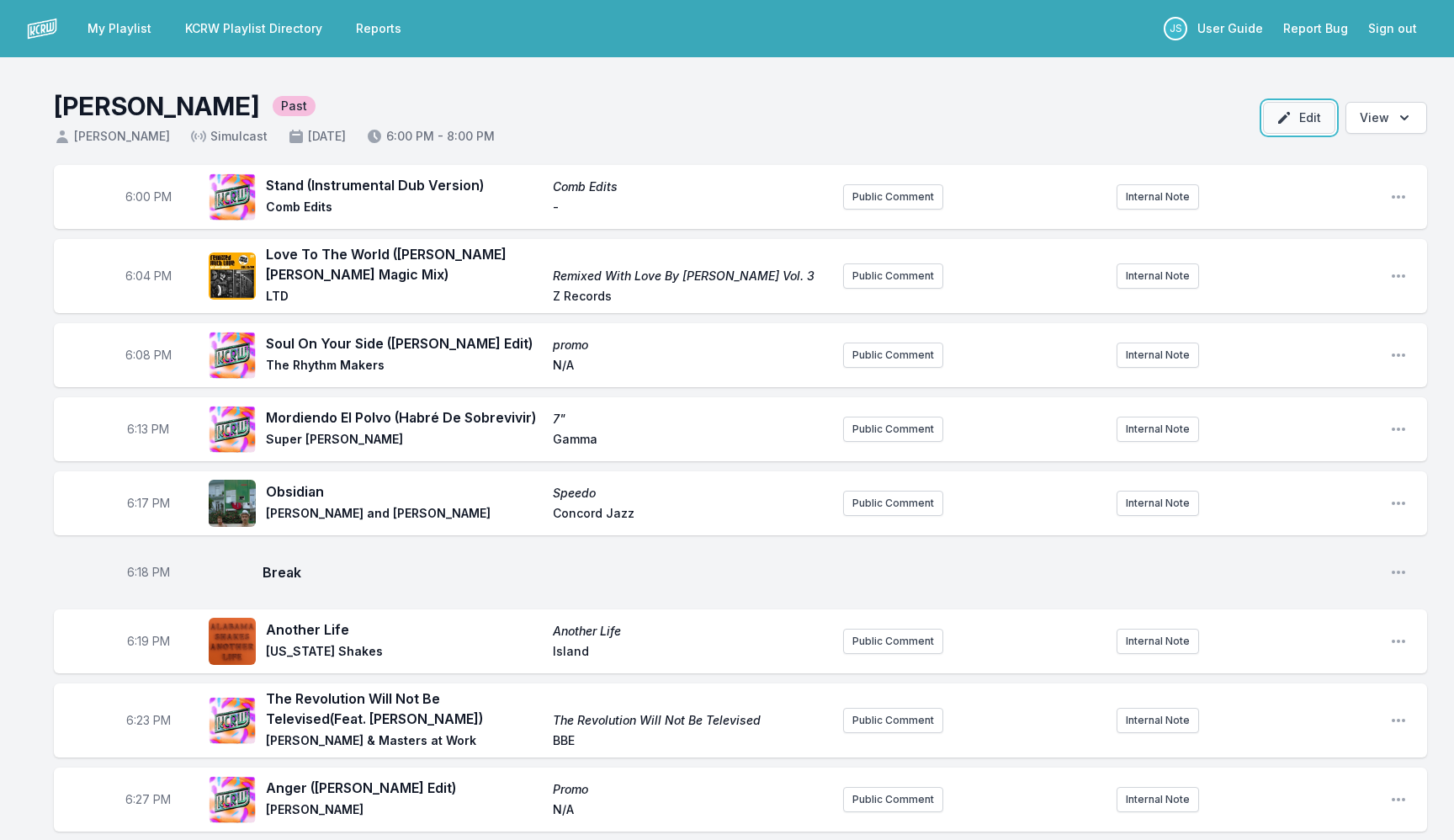
click at [1297, 125] on button "Edit" at bounding box center [1299, 118] width 72 height 32
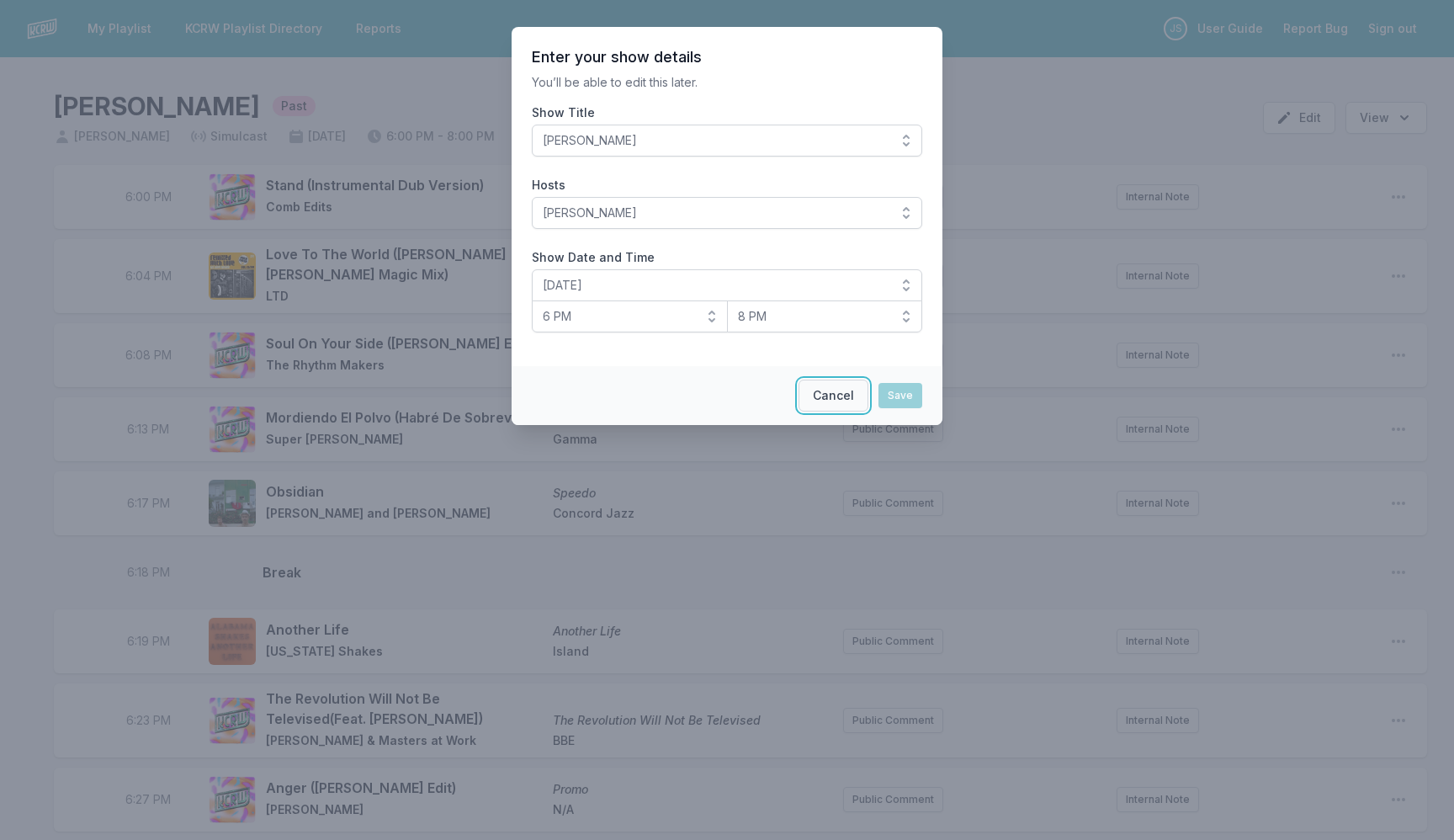
click at [808, 401] on button "Cancel" at bounding box center [833, 395] width 70 height 32
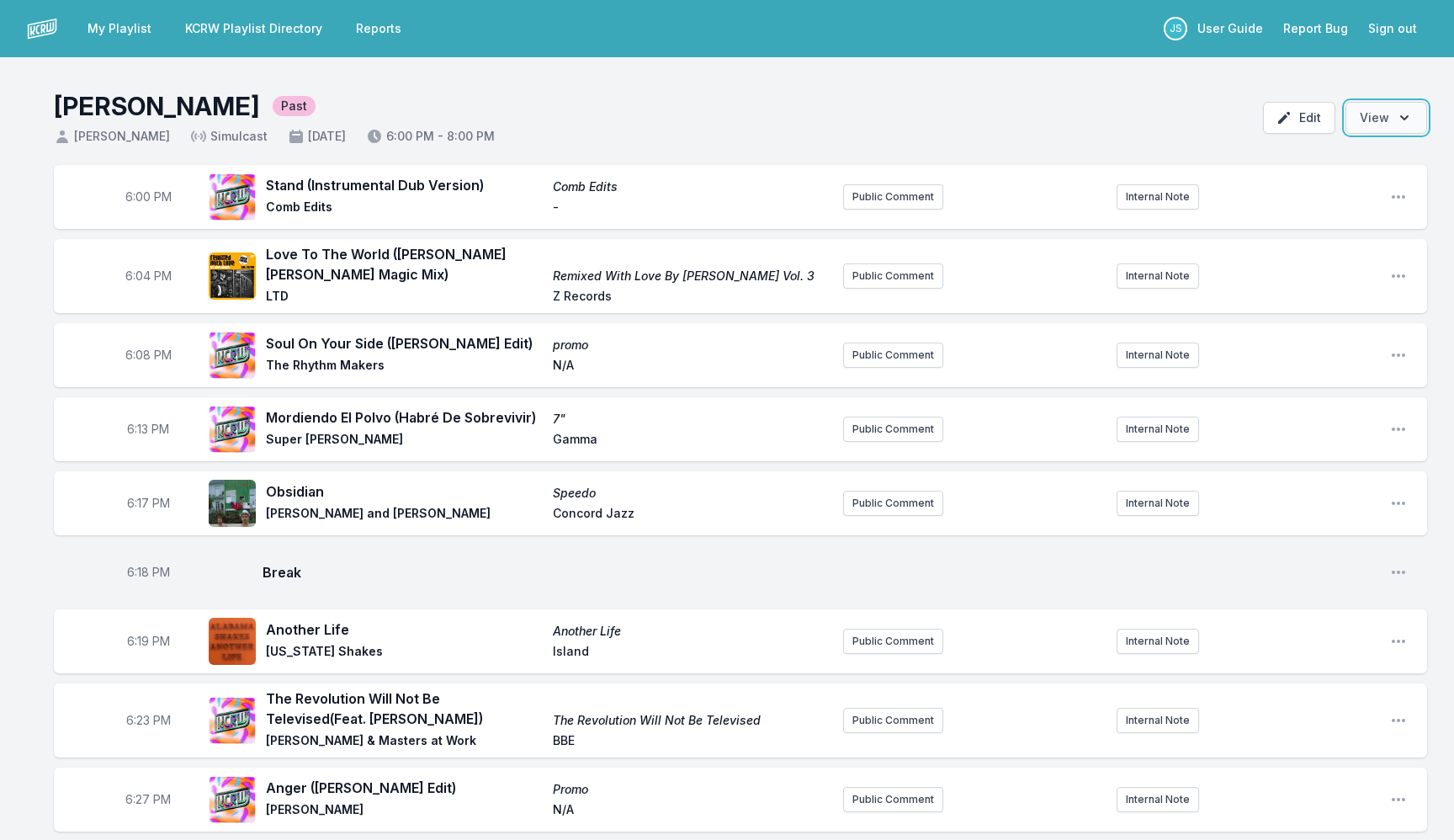
click at [1378, 130] on button "Open options View" at bounding box center [1386, 118] width 82 height 32
click at [1126, 128] on header "Jeremy Sole Past Jeremy Sole Simulcast August 31, 2025 6:00 PM - 8:00 PM Edit O…" at bounding box center [727, 111] width 1454 height 107
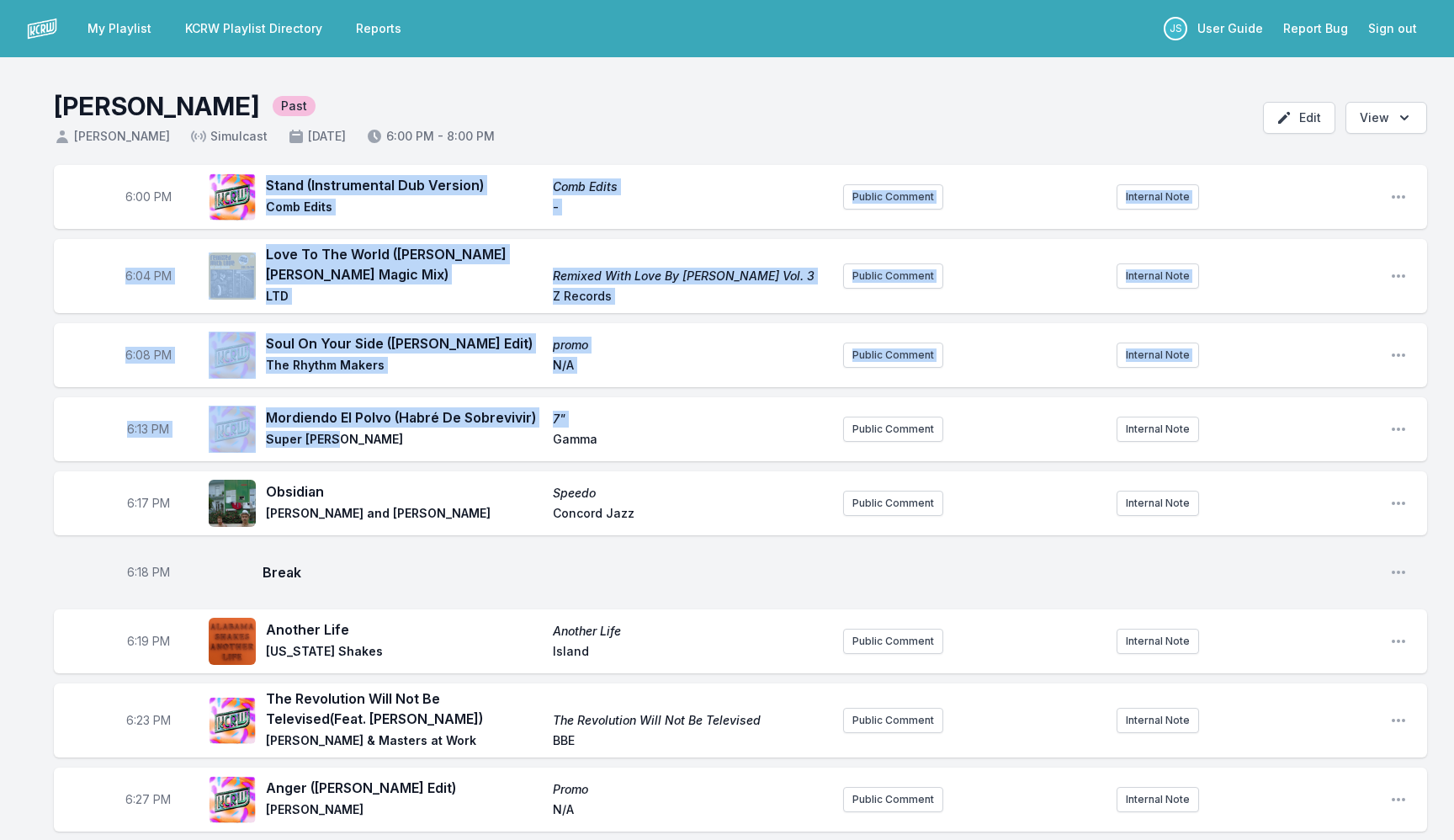
drag, startPoint x: 266, startPoint y: 184, endPoint x: 446, endPoint y: 446, distance: 317.9
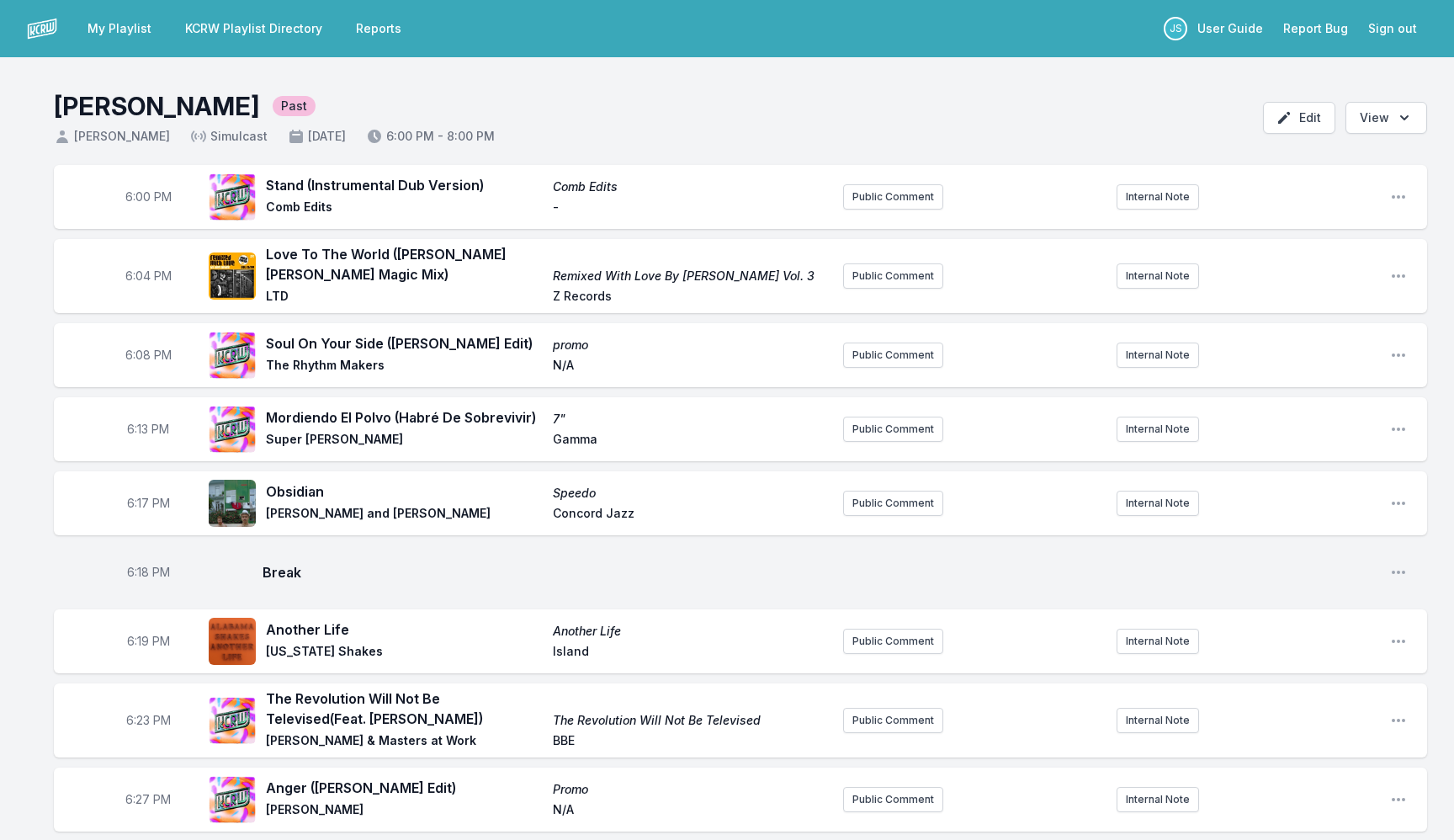
drag, startPoint x: 446, startPoint y: 446, endPoint x: 446, endPoint y: 463, distance: 17.0
click at [446, 456] on div "6:13 PM Mordiendo El Polvo (Habré De Sobrevivir) 7" Super Gallo Gamma Public Co…" at bounding box center [741, 429] width 1374 height 64
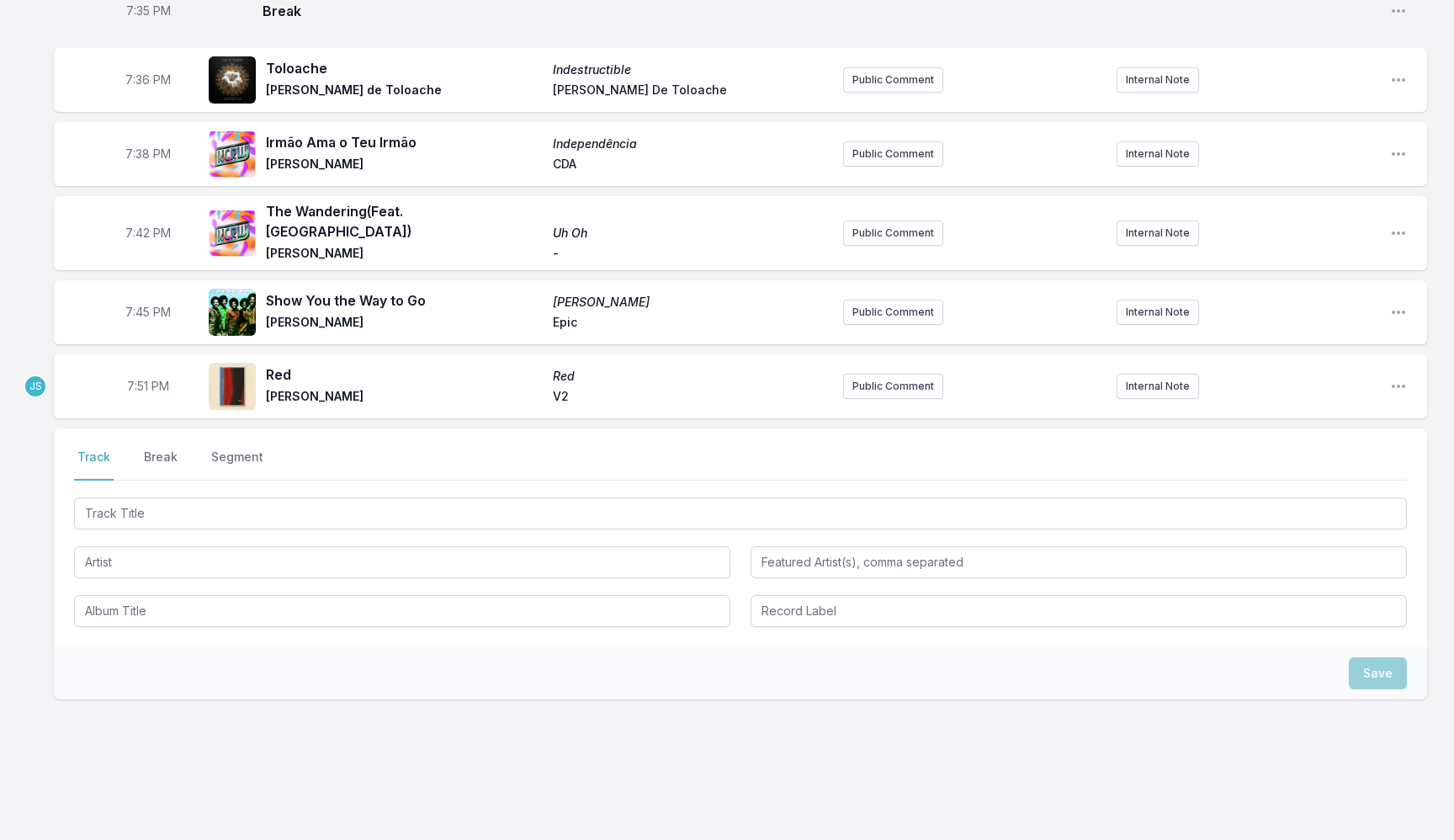
scroll to position [2491, 0]
click at [433, 387] on span "Dustin O'Halloran" at bounding box center [404, 397] width 277 height 20
copy ul "Gamma Public Comment Internal Note Open playlist item options 6:17 PM Obsidian …"
